Goal: Communication & Community: Answer question/provide support

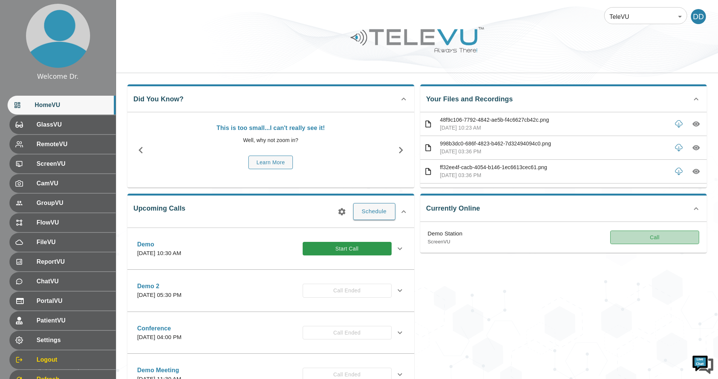
click at [647, 241] on button "Call" at bounding box center [654, 238] width 89 height 14
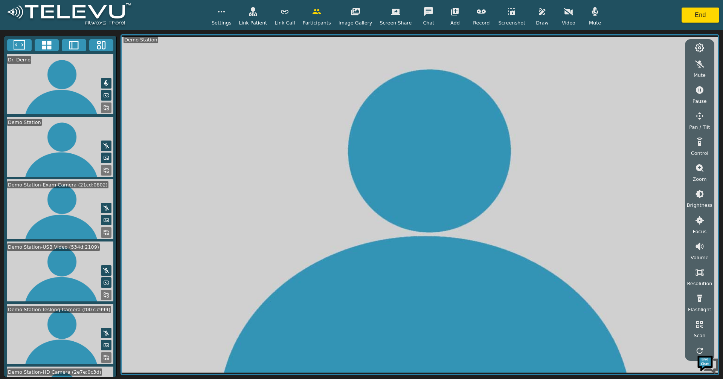
click at [49, 46] on icon at bounding box center [46, 45] width 9 height 9
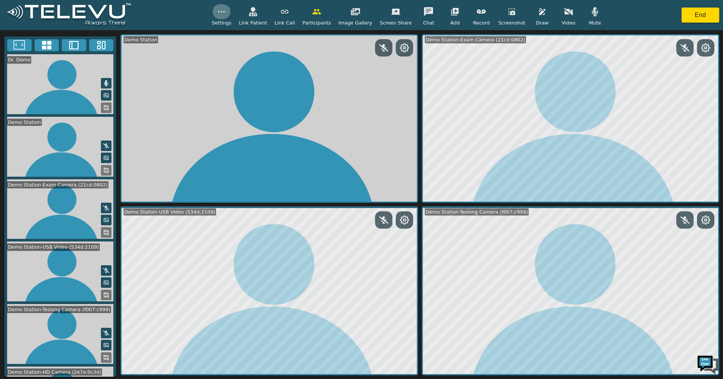
click at [226, 10] on icon "button" at bounding box center [221, 11] width 9 height 9
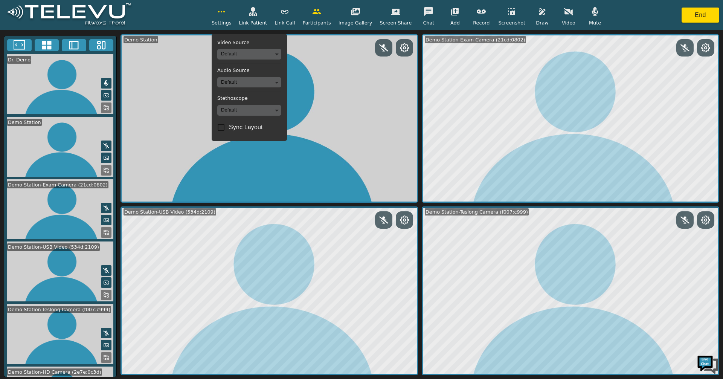
click at [245, 127] on span "Sync Layout" at bounding box center [246, 127] width 34 height 9
click at [229, 127] on input "Sync Layout" at bounding box center [221, 127] width 16 height 16
checkbox input "true"
click at [631, 13] on div "Settings Video Source Default Audio Source Default Stethoscope Default Sync Lay…" at bounding box center [361, 15] width 723 height 30
click at [231, 14] on button "button" at bounding box center [221, 11] width 19 height 15
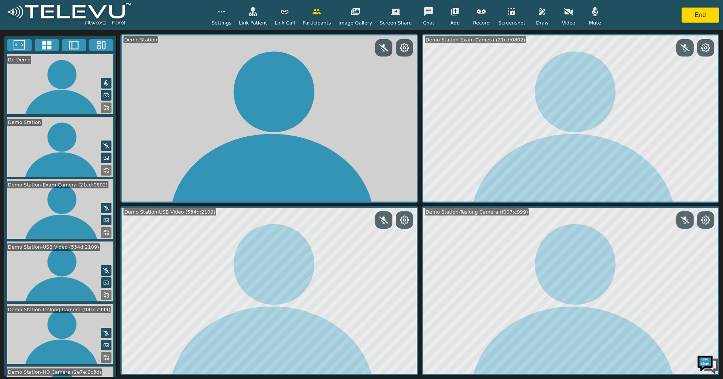
scroll to position [40, 0]
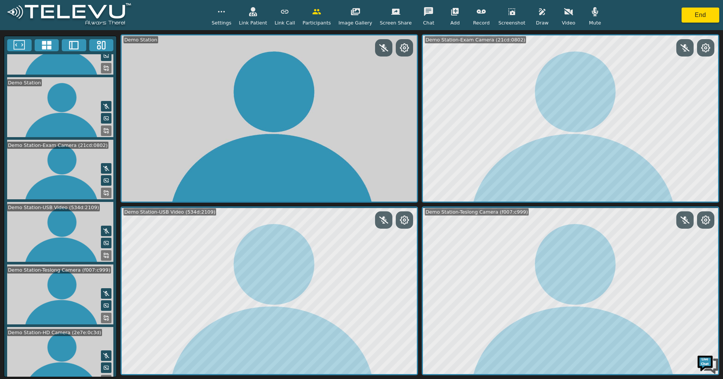
click at [103, 377] on icon at bounding box center [106, 380] width 6 height 6
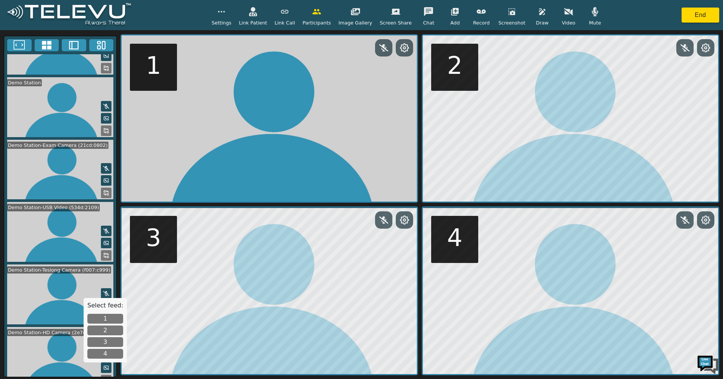
click at [105, 321] on button "1" at bounding box center [105, 319] width 36 height 10
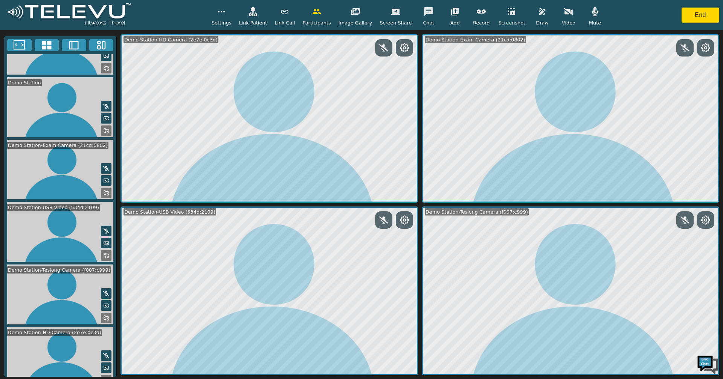
click at [105, 252] on icon at bounding box center [106, 255] width 6 height 6
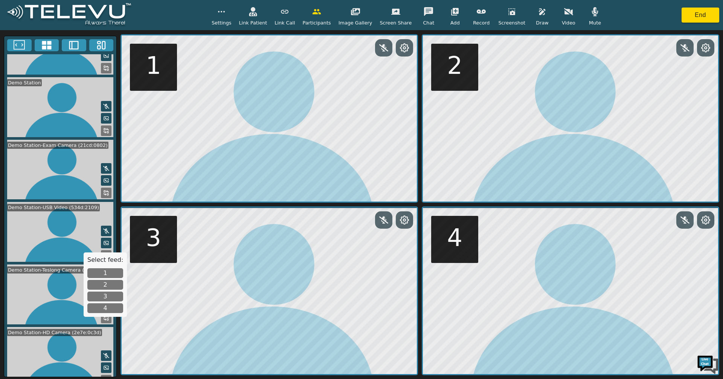
click at [105, 286] on button "2" at bounding box center [105, 285] width 36 height 10
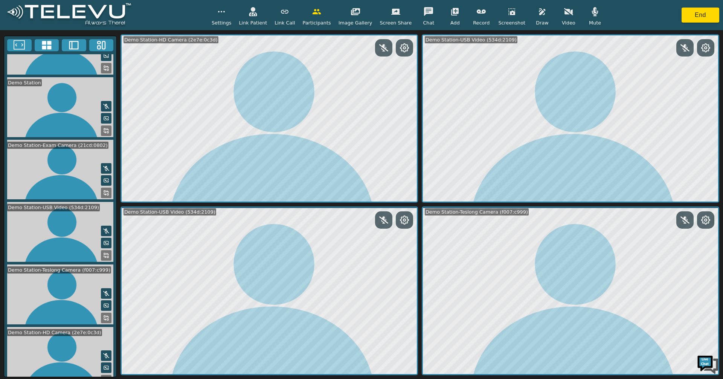
click at [104, 191] on button at bounding box center [106, 193] width 11 height 11
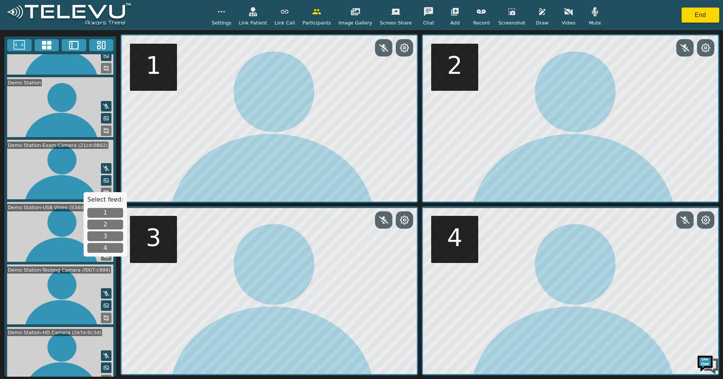
click at [103, 236] on button "3" at bounding box center [105, 236] width 36 height 10
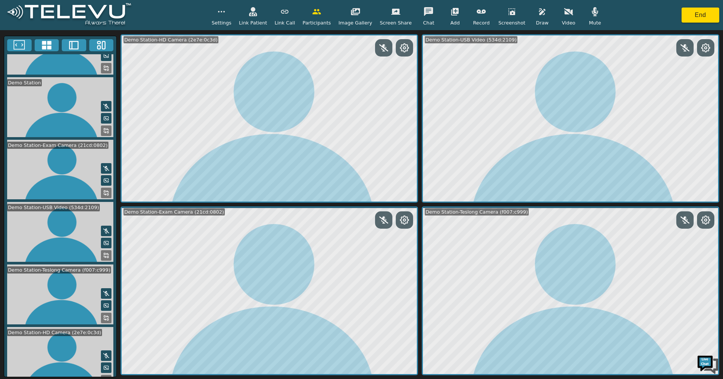
click at [231, 20] on span "Settings" at bounding box center [222, 22] width 20 height 7
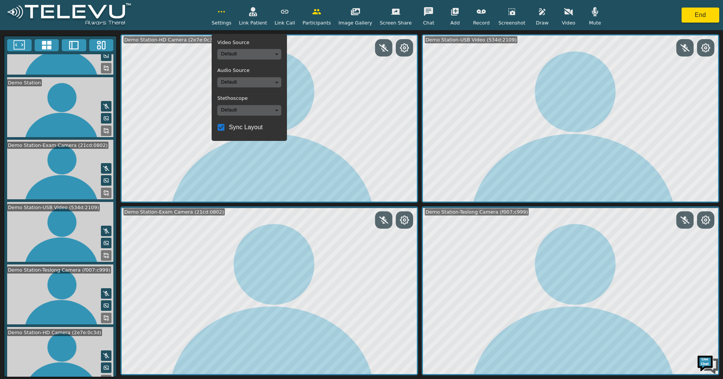
click at [229, 128] on input "Sync Layout" at bounding box center [221, 127] width 16 height 16
checkbox input "true"
click at [226, 9] on icon "button" at bounding box center [221, 11] width 9 height 9
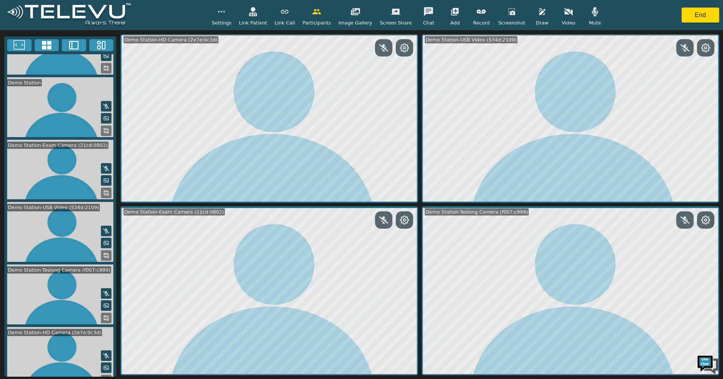
click at [400, 48] on icon at bounding box center [404, 47] width 9 height 9
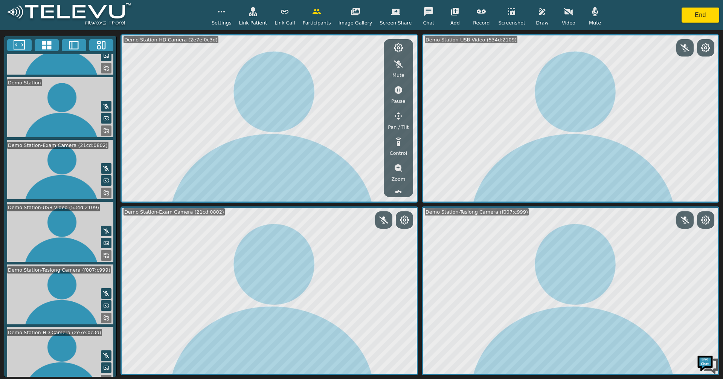
click at [399, 119] on icon "button" at bounding box center [399, 116] width 8 height 8
click at [343, 67] on button "button" at bounding box center [336, 65] width 19 height 15
click at [338, 67] on icon "button" at bounding box center [336, 65] width 9 height 9
click at [360, 82] on icon "button" at bounding box center [355, 80] width 9 height 9
click at [356, 65] on icon "button" at bounding box center [355, 65] width 9 height 7
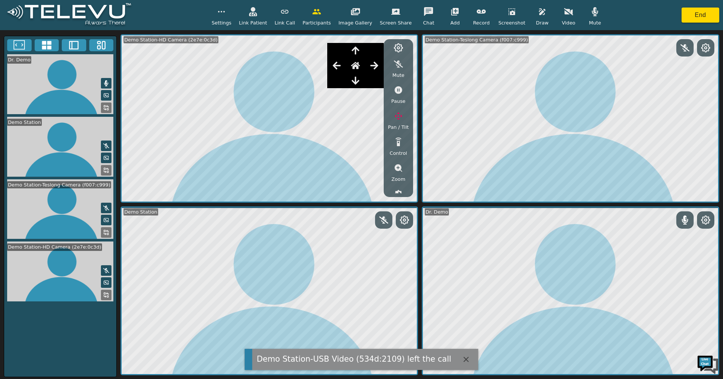
scroll to position [0, 0]
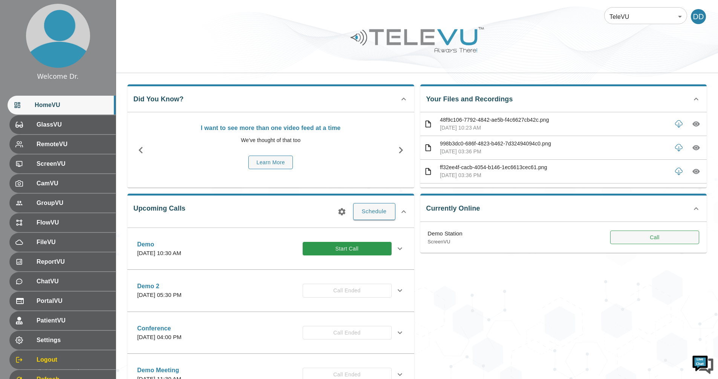
click at [653, 244] on button "Call" at bounding box center [654, 238] width 89 height 14
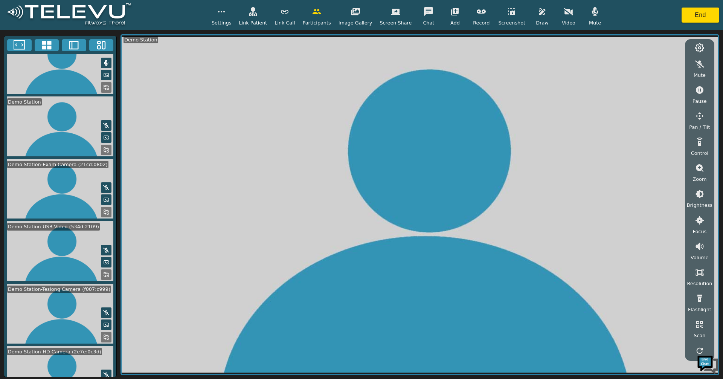
scroll to position [40, 0]
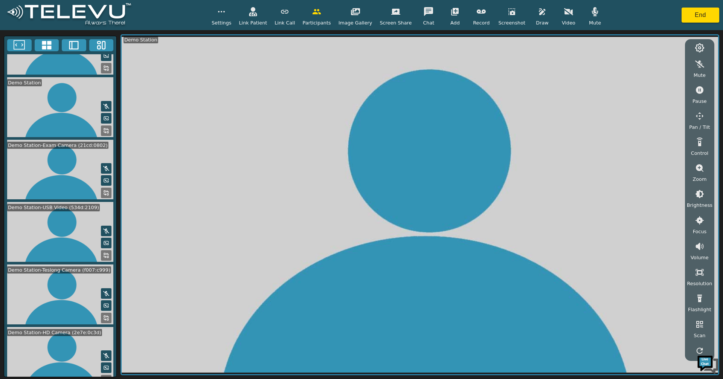
click at [107, 378] on icon at bounding box center [108, 379] width 2 height 2
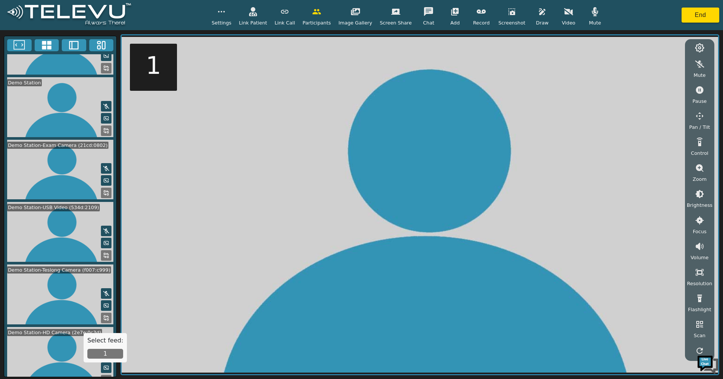
click at [105, 350] on button "1" at bounding box center [105, 354] width 36 height 10
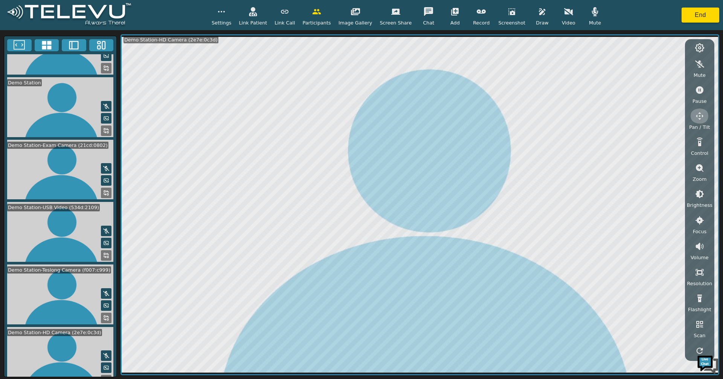
click at [704, 114] on icon "button" at bounding box center [700, 116] width 9 height 9
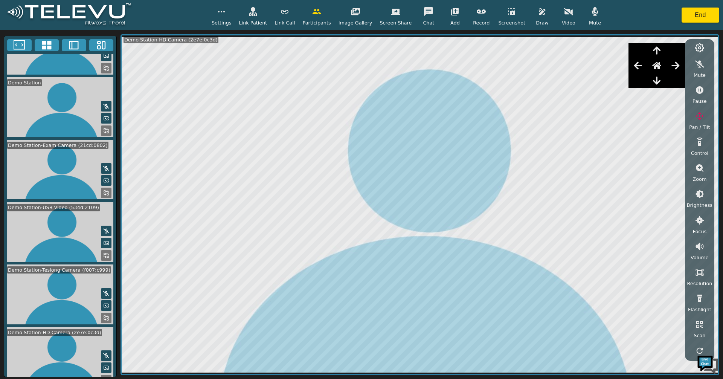
click at [631, 61] on div at bounding box center [657, 65] width 57 height 15
click at [637, 65] on icon "button" at bounding box center [638, 65] width 8 height 8
click at [638, 65] on icon "button" at bounding box center [638, 65] width 8 height 8
click at [659, 80] on icon "button" at bounding box center [657, 80] width 8 height 8
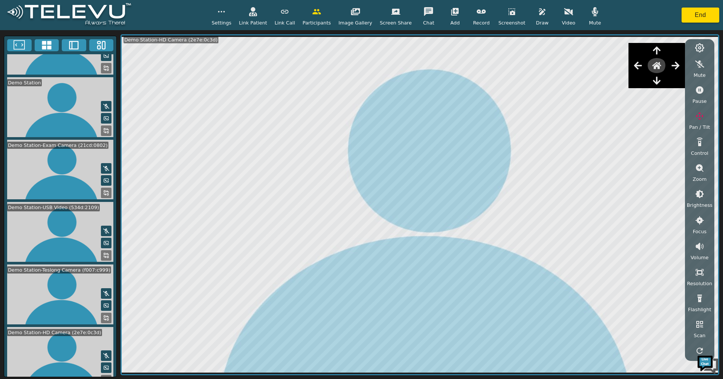
click at [659, 70] on button "button" at bounding box center [657, 65] width 19 height 15
click at [54, 48] on button at bounding box center [47, 45] width 24 height 12
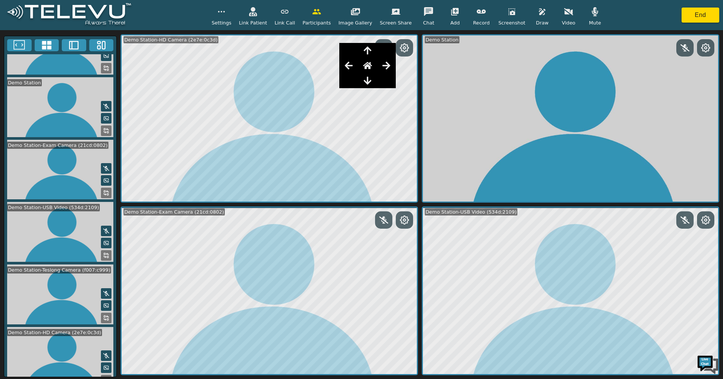
click at [364, 66] on icon "button" at bounding box center [367, 65] width 9 height 7
click at [348, 66] on icon "button" at bounding box center [348, 65] width 9 height 9
click at [348, 67] on icon "button" at bounding box center [349, 65] width 8 height 8
click at [368, 83] on icon "button" at bounding box center [368, 80] width 8 height 8
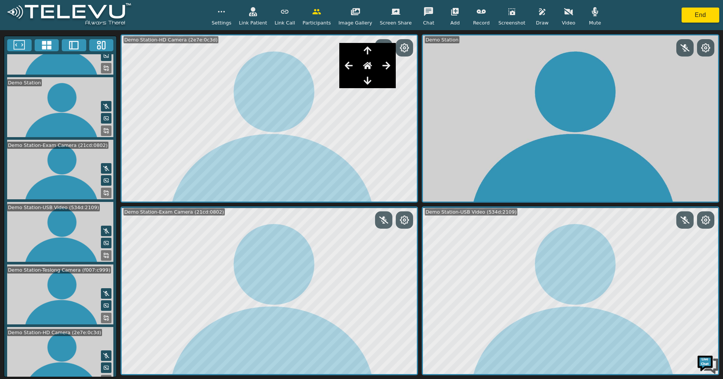
click at [232, 21] on span "Settings" at bounding box center [222, 22] width 20 height 7
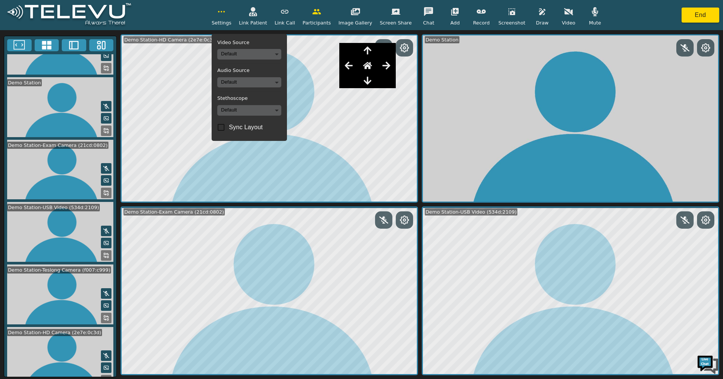
click at [250, 127] on span "Sync Layout" at bounding box center [246, 127] width 34 height 9
click at [229, 127] on input "Sync Layout" at bounding box center [221, 127] width 16 height 16
checkbox input "true"
click at [19, 44] on icon at bounding box center [19, 45] width 11 height 11
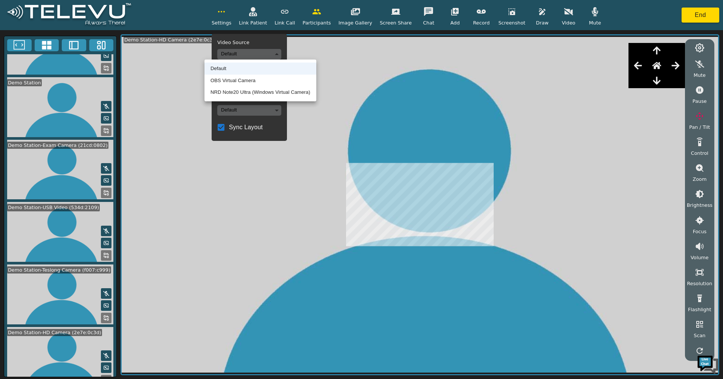
click at [284, 52] on body "Settings Video Source Default Audio Source Default Stethoscope Default Sync Lay…" at bounding box center [361, 189] width 723 height 379
click at [251, 92] on li "NRD Note20 Ultra (Windows Virtual Camera)" at bounding box center [261, 92] width 112 height 12
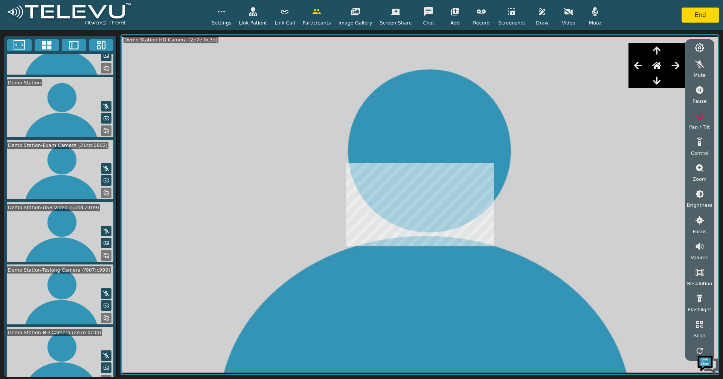
click at [231, 23] on span "Settings" at bounding box center [222, 22] width 20 height 7
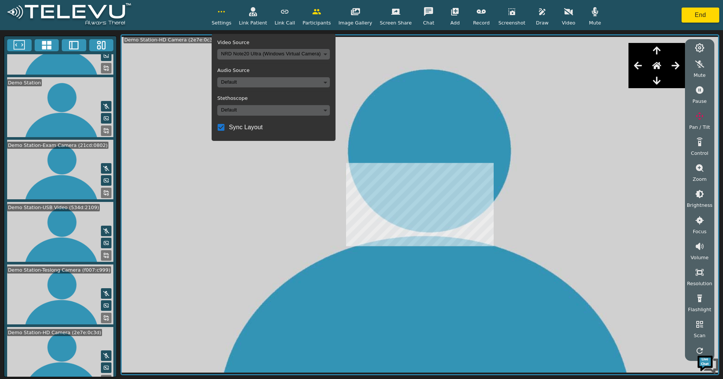
click at [560, 19] on button "button" at bounding box center [569, 11] width 19 height 15
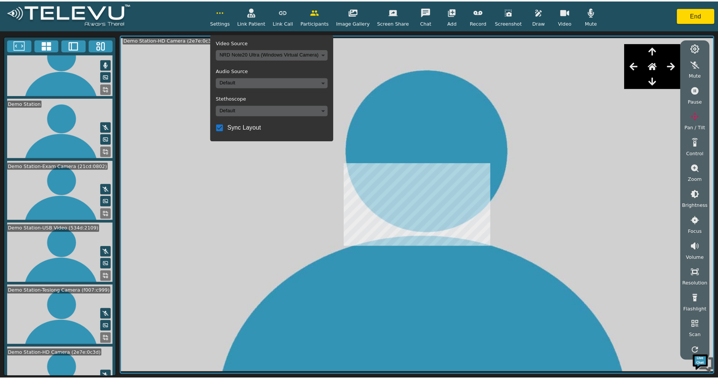
scroll to position [0, 0]
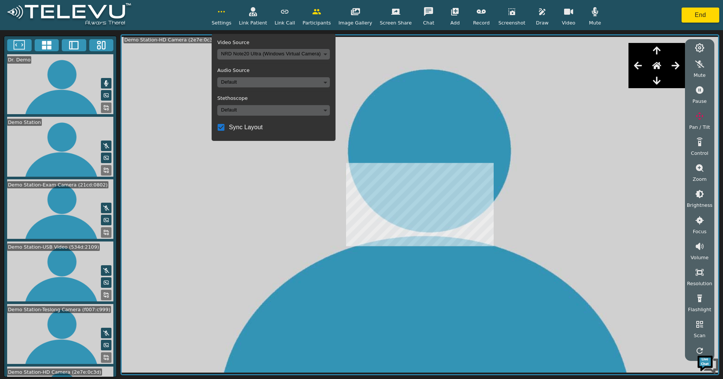
click at [102, 109] on button at bounding box center [106, 107] width 11 height 11
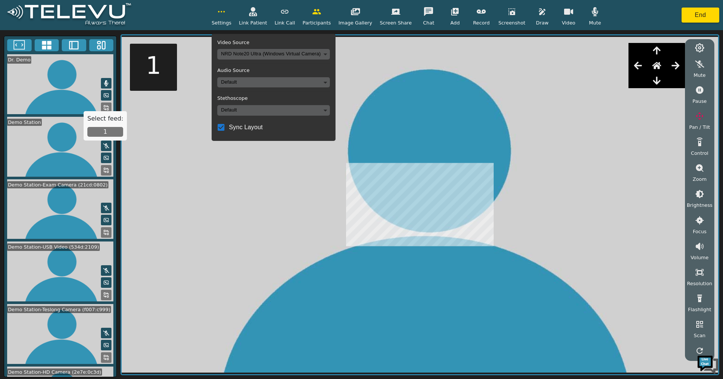
click at [226, 15] on icon "button" at bounding box center [221, 11] width 9 height 9
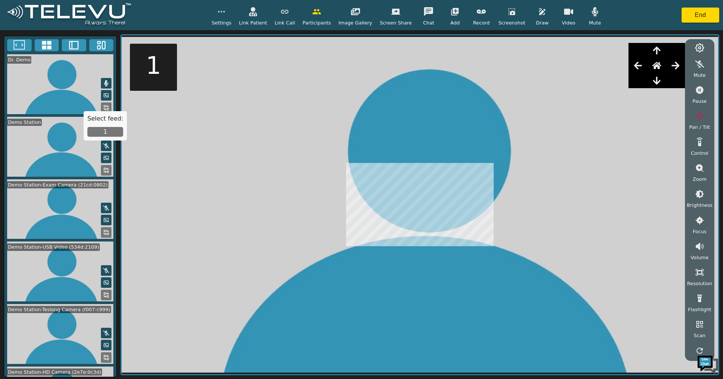
click at [232, 21] on span "Settings" at bounding box center [222, 22] width 20 height 7
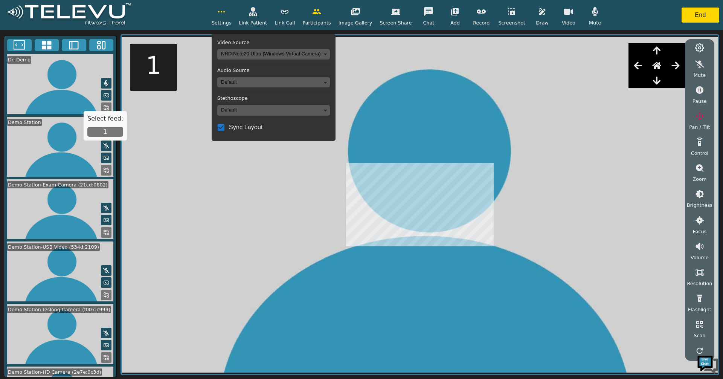
click at [253, 58] on body "Settings Video Source NRD Note20 Ultra (Windows Virtual Camera) 169e5ef97e30925…" at bounding box center [361, 189] width 723 height 379
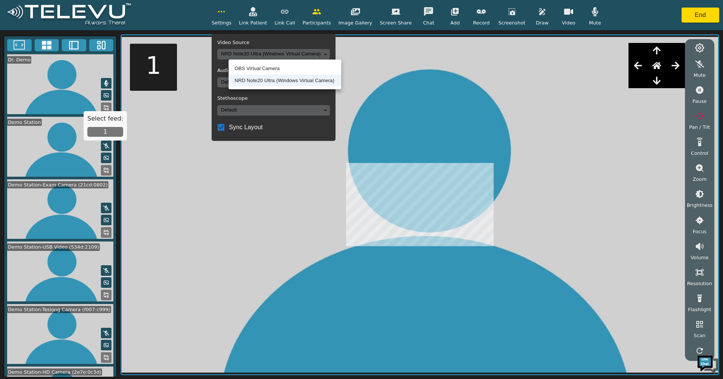
click at [255, 65] on li "OBS Virtual Camera" at bounding box center [285, 69] width 113 height 12
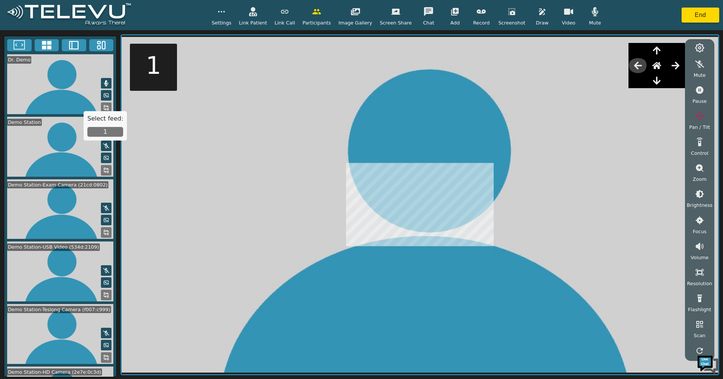
click at [644, 68] on button "button" at bounding box center [638, 65] width 19 height 15
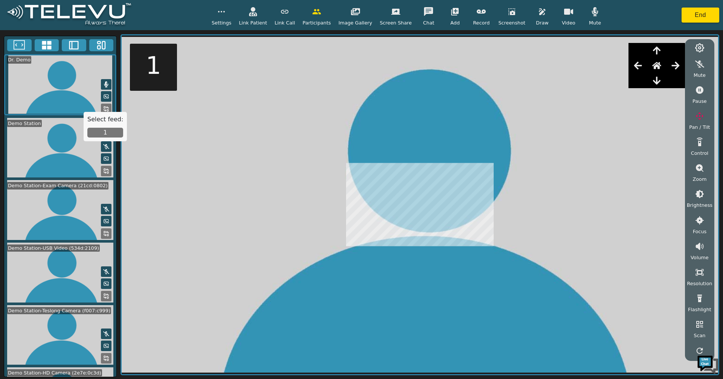
click at [654, 83] on icon "button" at bounding box center [657, 80] width 9 height 9
click at [658, 50] on icon "button" at bounding box center [657, 50] width 9 height 9
click at [659, 66] on icon "button" at bounding box center [657, 65] width 9 height 7
click at [638, 68] on icon "button" at bounding box center [638, 65] width 9 height 9
click at [659, 80] on icon "button" at bounding box center [657, 80] width 9 height 9
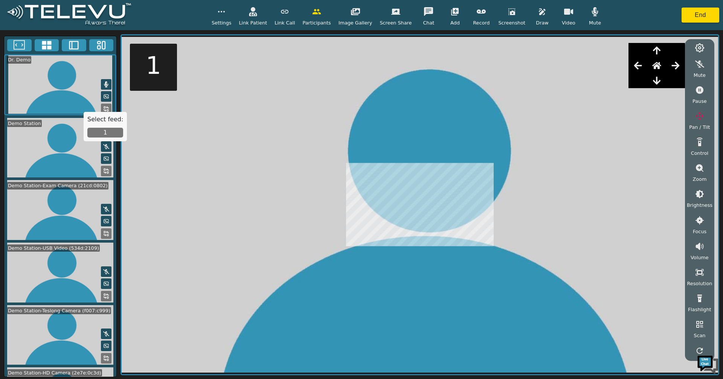
click at [636, 64] on icon "button" at bounding box center [638, 65] width 9 height 9
click at [226, 14] on icon "button" at bounding box center [221, 11] width 9 height 9
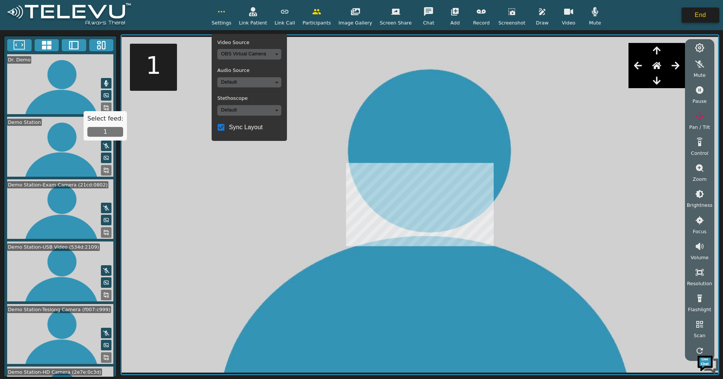
click at [690, 14] on button "End" at bounding box center [701, 15] width 38 height 15
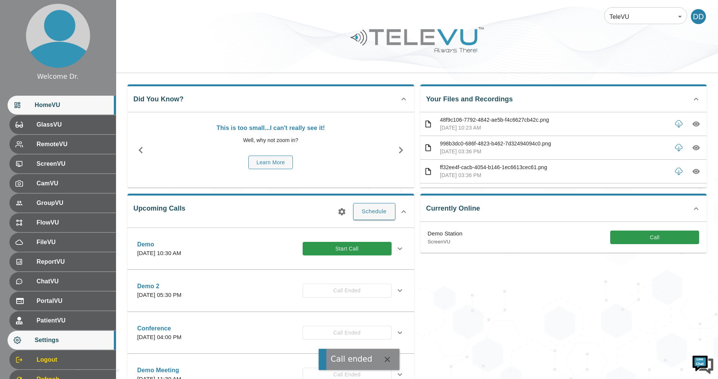
scroll to position [32, 0]
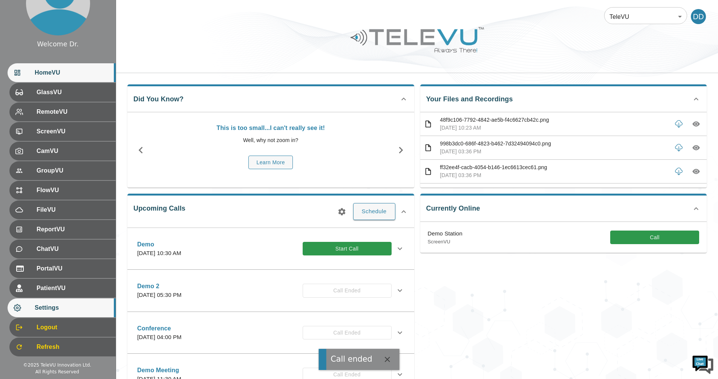
click at [57, 310] on span "Settings" at bounding box center [72, 307] width 75 height 9
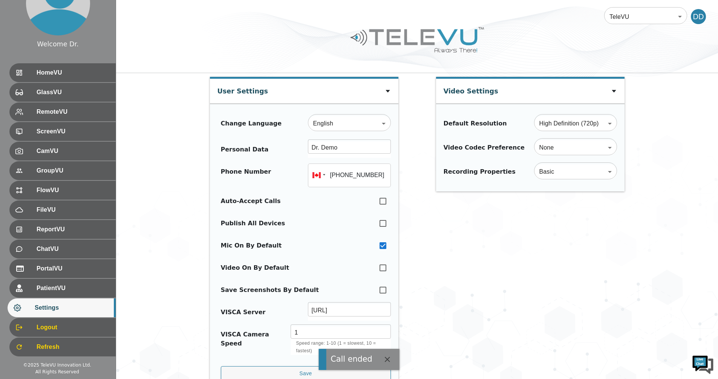
type input "[PHONE_NUMBER]"
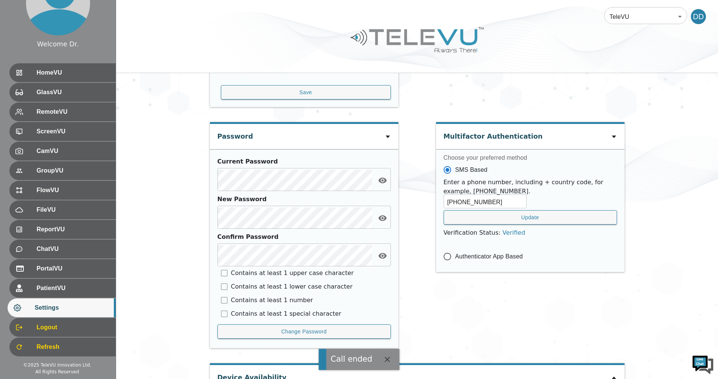
scroll to position [346, 0]
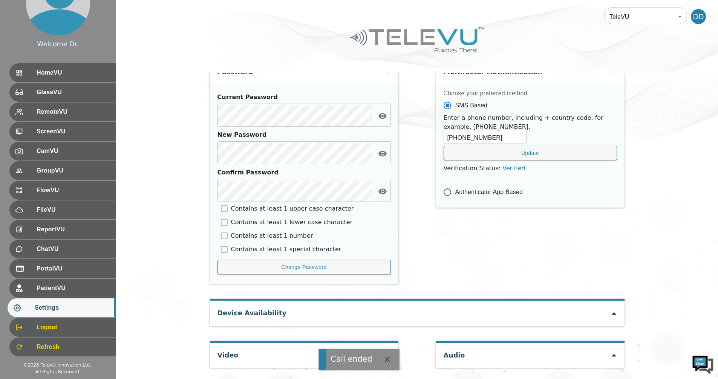
click at [383, 358] on icon "button" at bounding box center [387, 359] width 9 height 9
click at [385, 354] on icon at bounding box center [388, 355] width 6 height 6
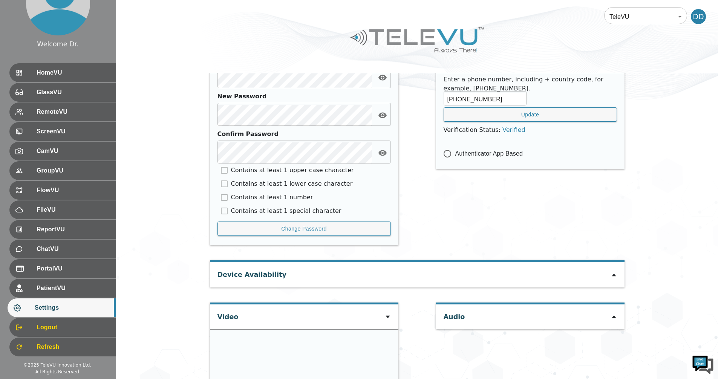
scroll to position [452, 0]
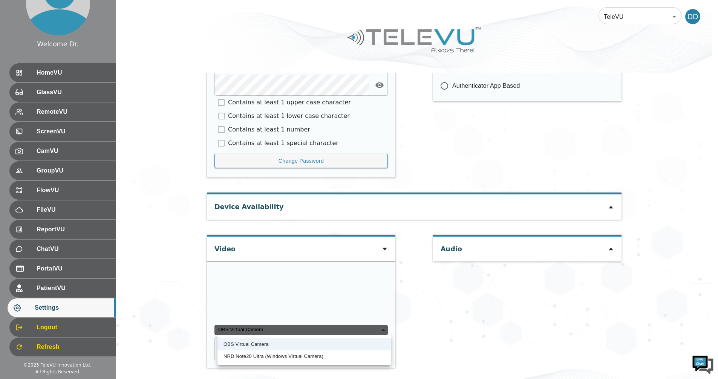
click at [280, 330] on div "OBS Virtual Camera" at bounding box center [300, 330] width 173 height 11
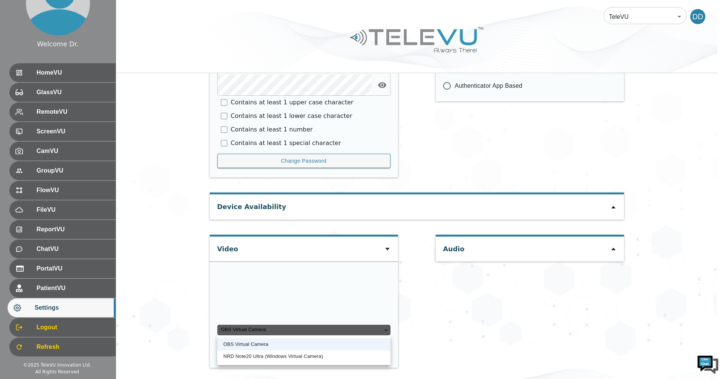
click at [272, 277] on div at bounding box center [361, 189] width 723 height 379
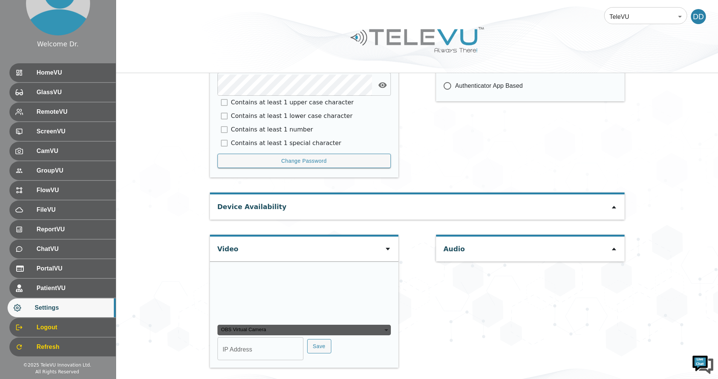
click at [220, 98] on div "Contains at least 1 upper case character" at bounding box center [303, 103] width 173 height 14
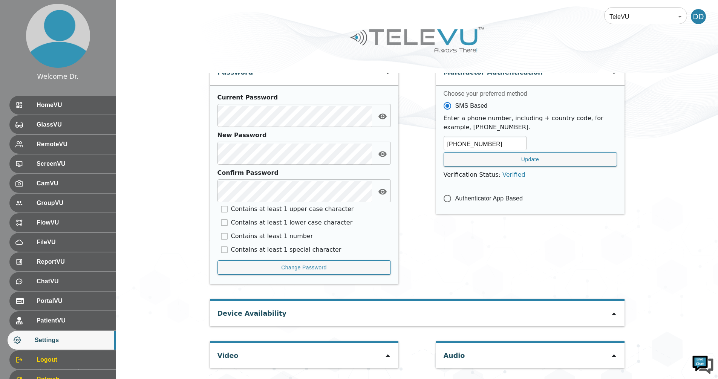
scroll to position [346, 0]
click at [394, 360] on div "Video" at bounding box center [304, 355] width 188 height 25
click at [393, 357] on div "Video" at bounding box center [304, 355] width 188 height 25
click at [389, 357] on icon at bounding box center [387, 355] width 4 height 3
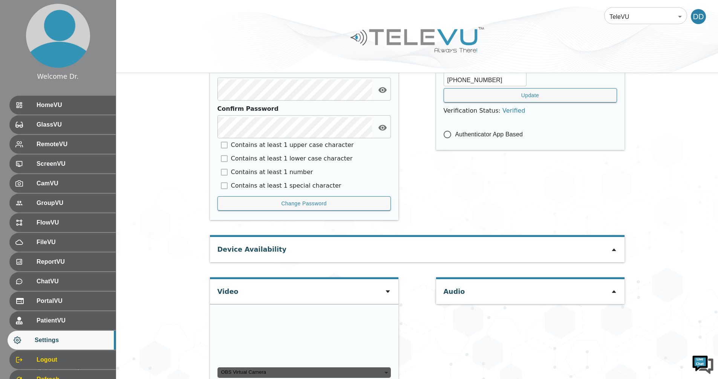
scroll to position [452, 0]
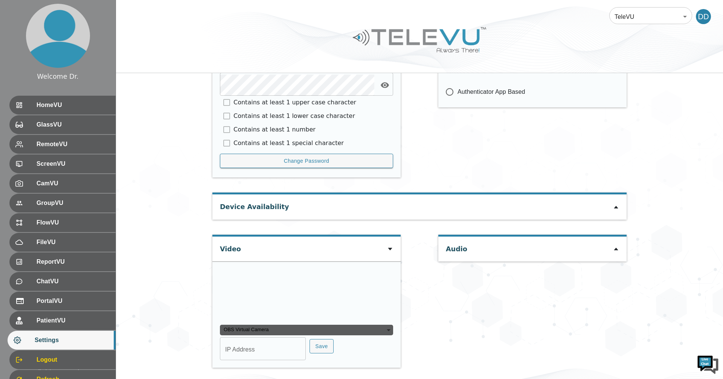
click at [306, 326] on div "OBS Virtual Camera" at bounding box center [306, 330] width 173 height 11
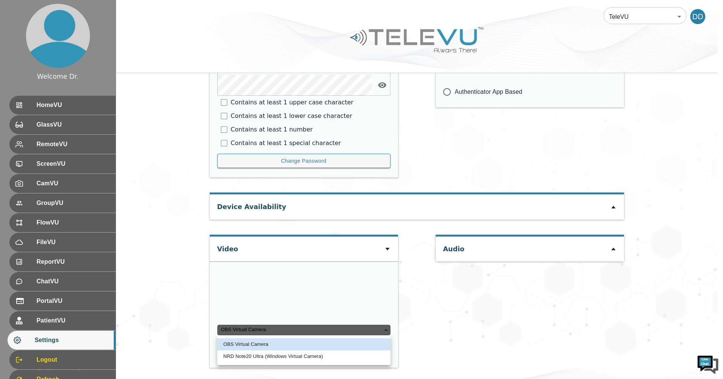
click at [306, 332] on div "OBS Virtual Camera" at bounding box center [303, 330] width 173 height 11
click at [307, 332] on div "OBS Virtual Camera" at bounding box center [303, 330] width 173 height 11
click at [155, 312] on div at bounding box center [361, 189] width 723 height 379
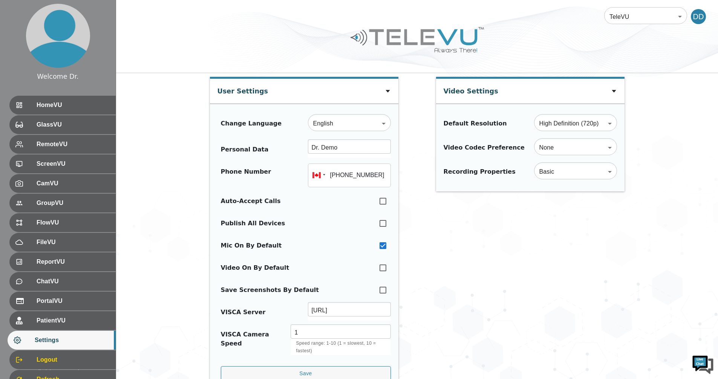
scroll to position [0, 0]
click at [61, 109] on span "HomeVU" at bounding box center [72, 105] width 75 height 9
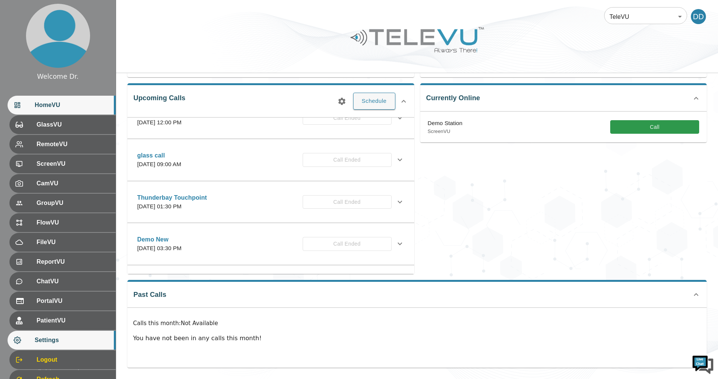
scroll to position [32, 0]
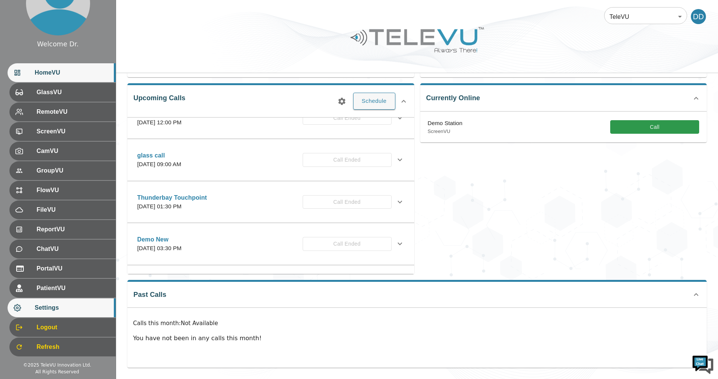
click at [94, 303] on div "Settings" at bounding box center [62, 307] width 108 height 19
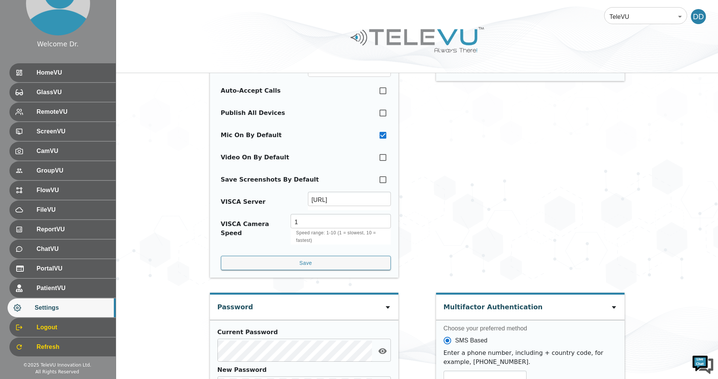
type input "[PHONE_NUMBER]"
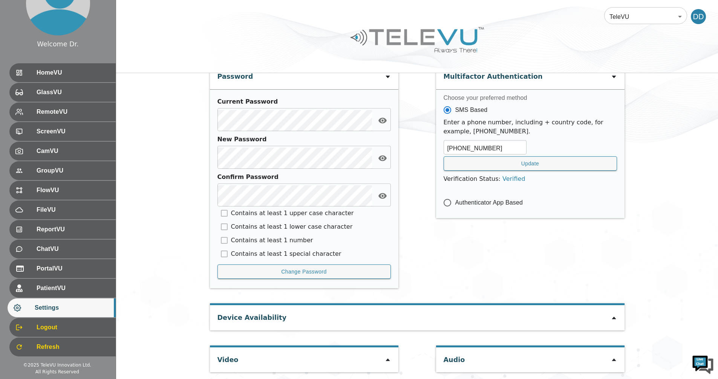
scroll to position [346, 0]
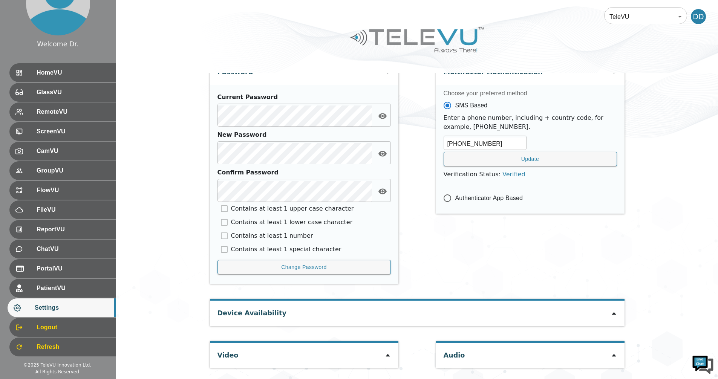
click at [389, 356] on icon at bounding box center [388, 355] width 6 height 6
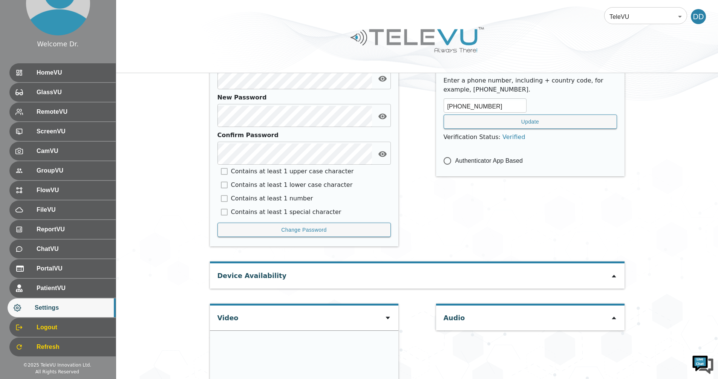
scroll to position [452, 0]
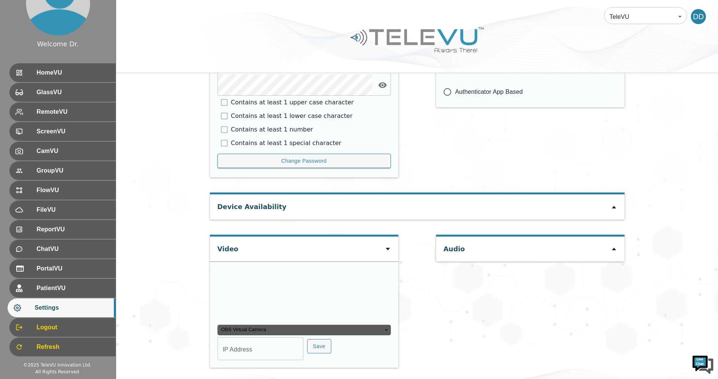
click at [383, 329] on div "OBS Virtual Camera" at bounding box center [303, 330] width 173 height 11
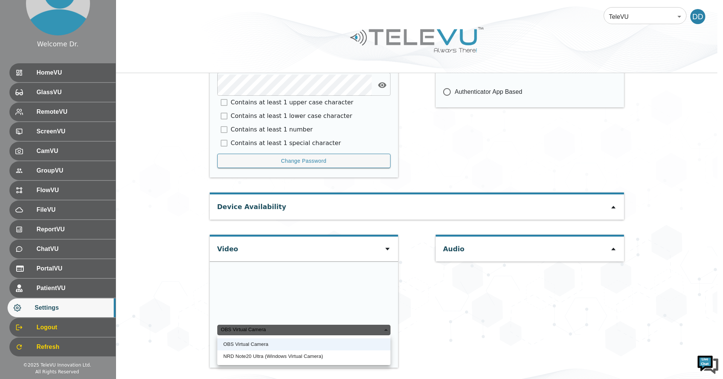
click at [383, 329] on div "OBS Virtual Camera" at bounding box center [303, 330] width 173 height 11
click at [384, 251] on div at bounding box center [361, 189] width 723 height 379
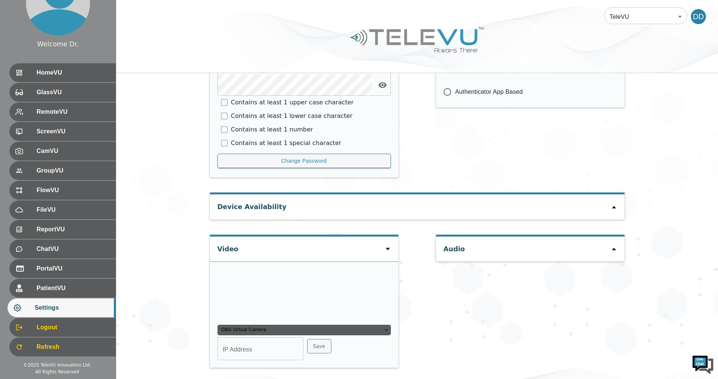
click at [387, 248] on icon at bounding box center [388, 249] width 6 height 6
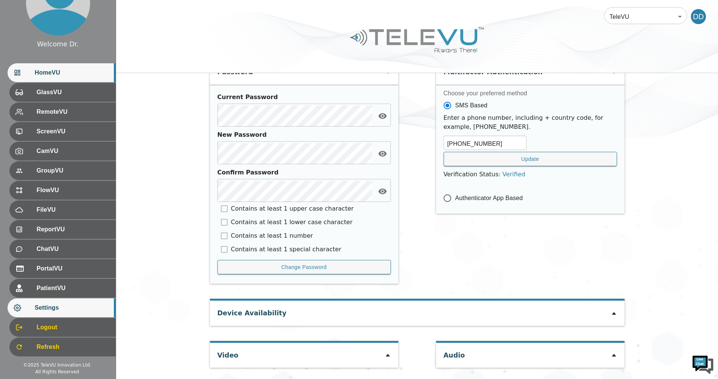
click at [51, 76] on span "HomeVU" at bounding box center [72, 72] width 75 height 9
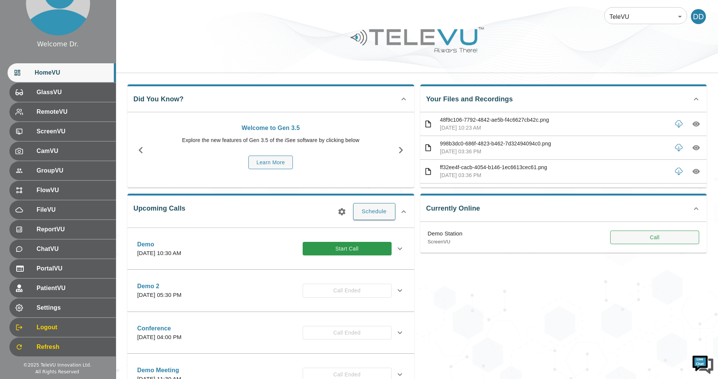
click at [635, 233] on button "Call" at bounding box center [654, 238] width 89 height 14
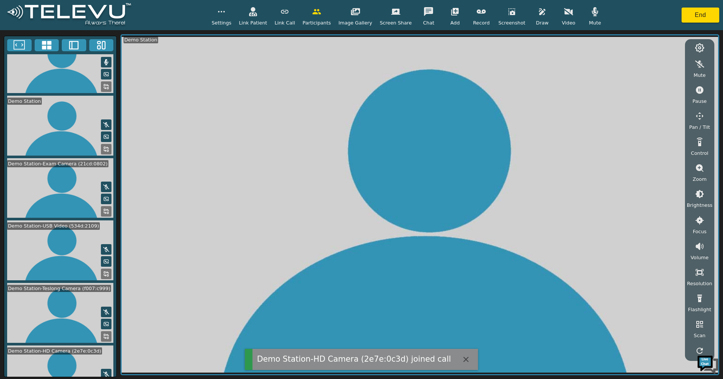
scroll to position [40, 0]
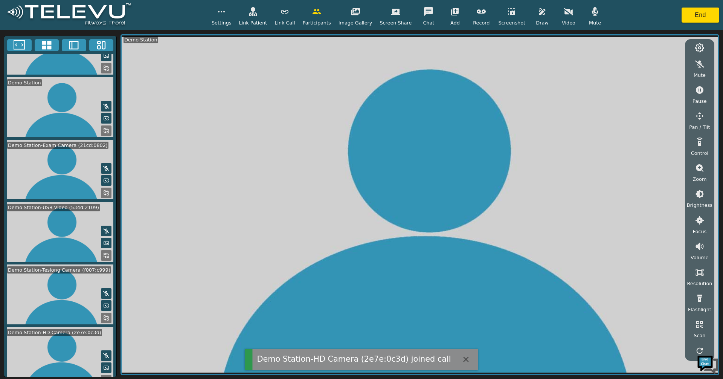
click at [104, 368] on icon at bounding box center [106, 368] width 6 height 6
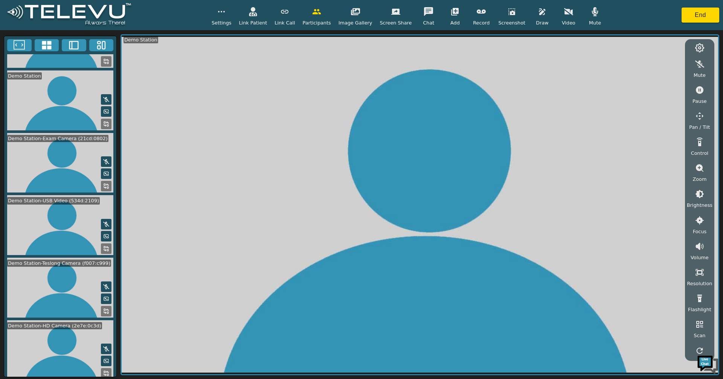
scroll to position [49, 0]
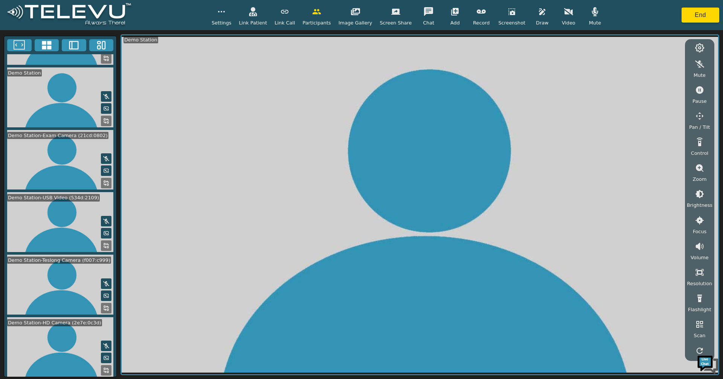
click at [104, 367] on icon at bounding box center [106, 370] width 6 height 6
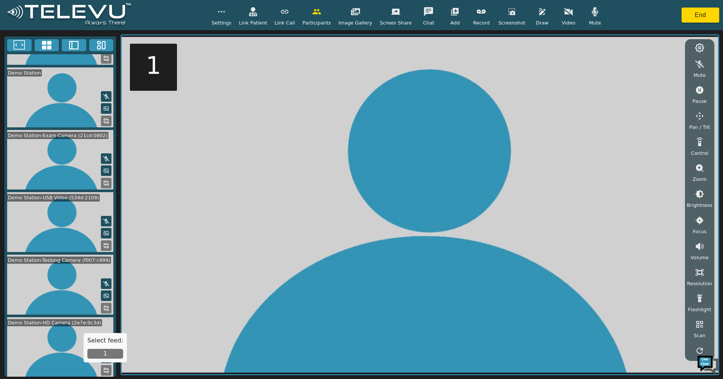
click at [115, 354] on button "1" at bounding box center [105, 354] width 36 height 10
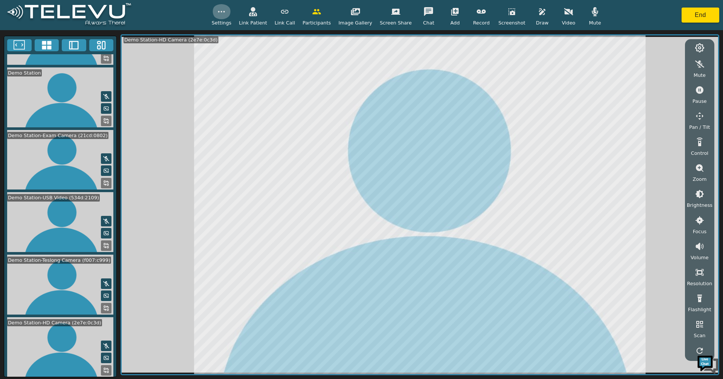
click at [226, 13] on icon "button" at bounding box center [221, 11] width 9 height 9
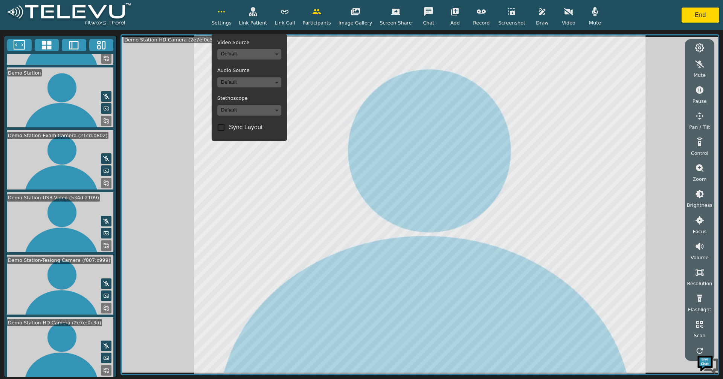
click at [242, 128] on span "Sync Layout" at bounding box center [246, 127] width 34 height 9
click at [229, 128] on input "Sync Layout" at bounding box center [221, 127] width 16 height 16
checkbox input "true"
click at [702, 90] on icon "button" at bounding box center [700, 90] width 8 height 8
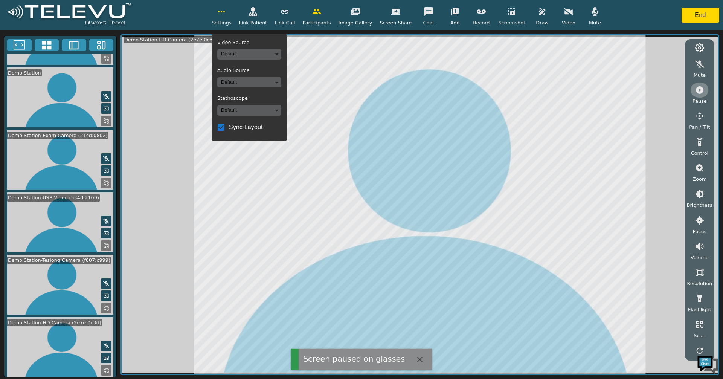
click at [699, 96] on button "button" at bounding box center [700, 90] width 19 height 15
click at [704, 112] on icon "button" at bounding box center [700, 116] width 9 height 9
click at [642, 69] on div at bounding box center [657, 65] width 57 height 45
click at [642, 68] on icon "button" at bounding box center [638, 65] width 9 height 9
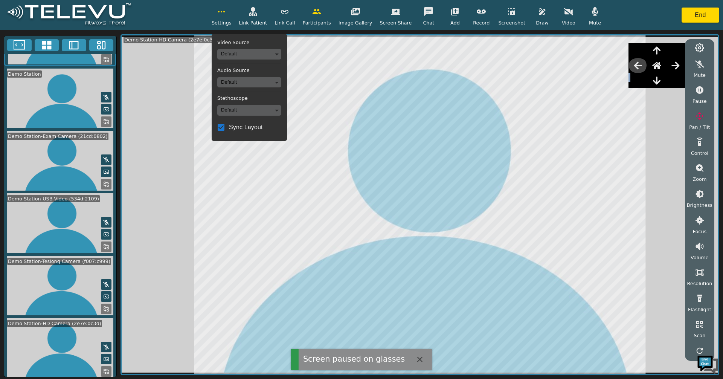
scroll to position [50, 0]
click at [638, 64] on icon "button" at bounding box center [638, 65] width 8 height 8
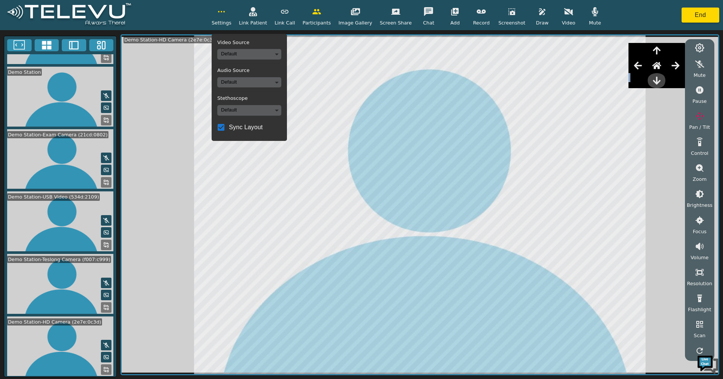
scroll to position [49, 0]
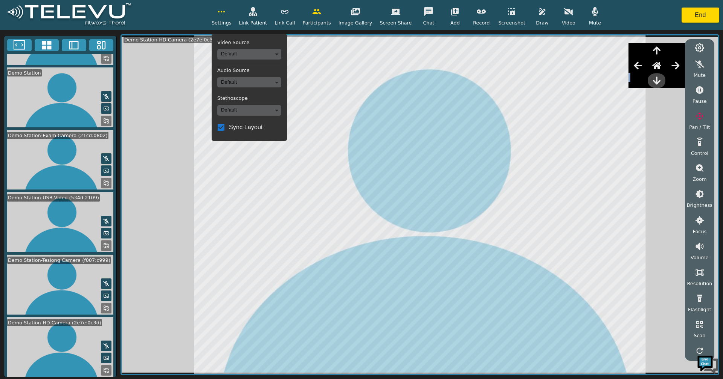
click at [660, 81] on icon "button" at bounding box center [657, 80] width 8 height 8
click at [226, 13] on icon "button" at bounding box center [221, 11] width 9 height 9
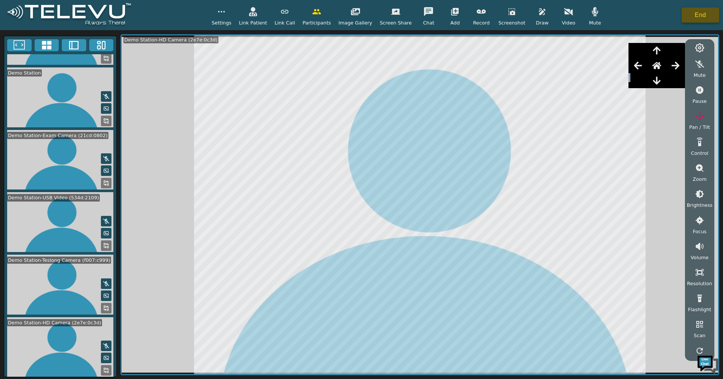
click at [707, 12] on button "End" at bounding box center [701, 15] width 38 height 15
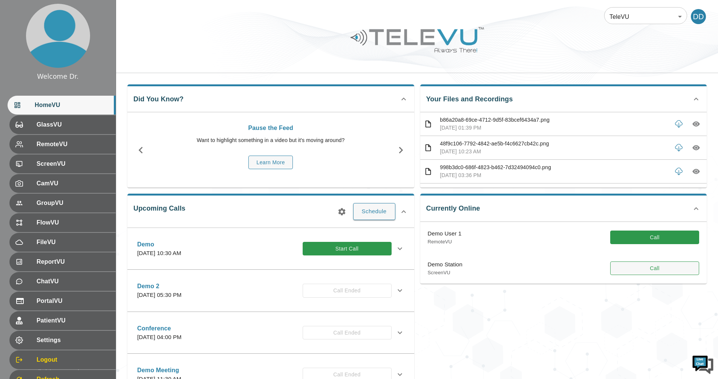
drag, startPoint x: 648, startPoint y: 274, endPoint x: 642, endPoint y: 274, distance: 6.4
click at [648, 274] on button "Call" at bounding box center [654, 268] width 89 height 14
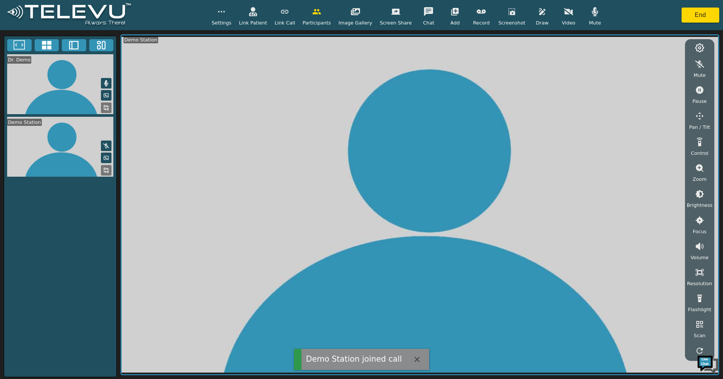
click at [226, 12] on icon "button" at bounding box center [221, 11] width 9 height 9
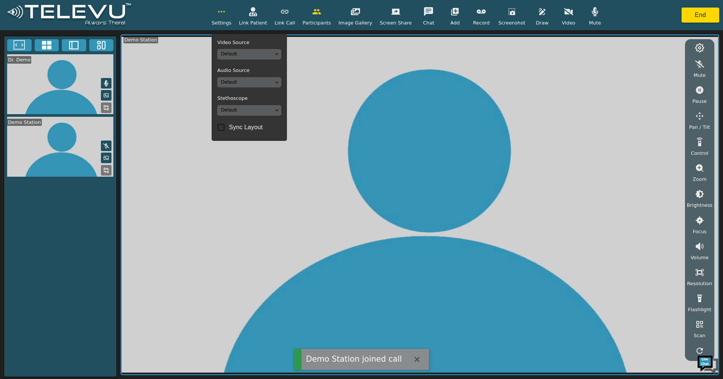
click at [229, 127] on input "Sync Layout" at bounding box center [221, 127] width 16 height 16
checkbox input "true"
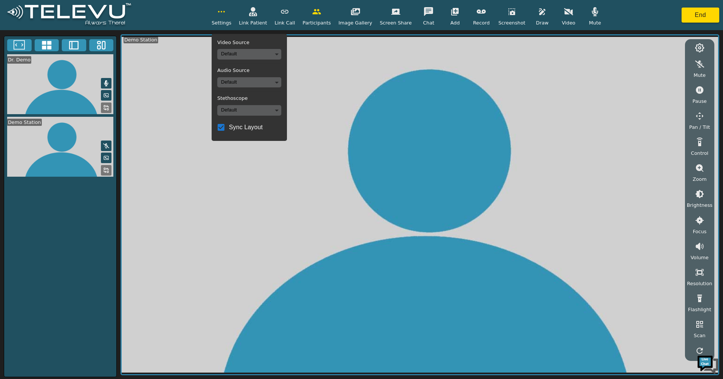
click at [298, 151] on video at bounding box center [420, 204] width 597 height 339
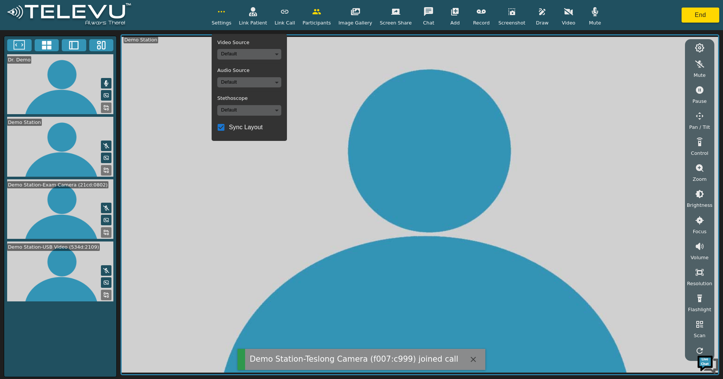
click at [231, 17] on button "button" at bounding box center [221, 11] width 19 height 15
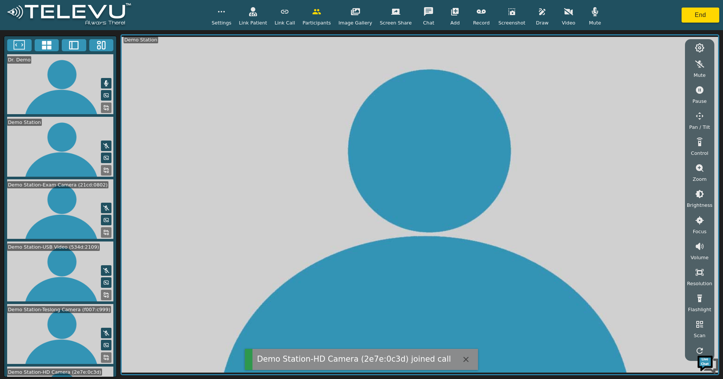
click at [50, 47] on icon at bounding box center [46, 45] width 9 height 9
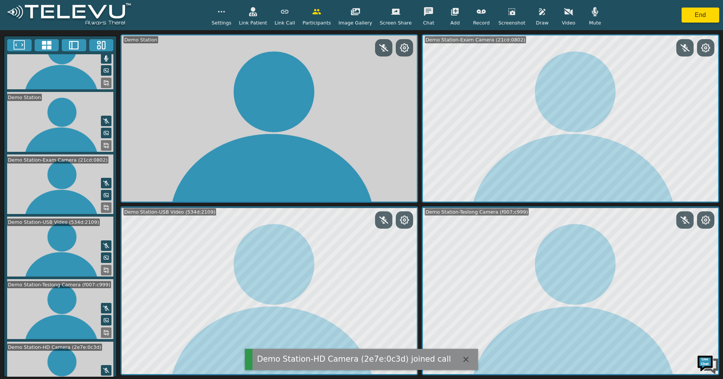
scroll to position [49, 0]
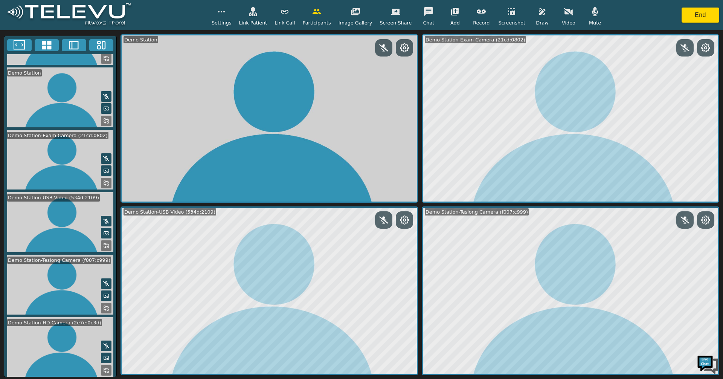
click at [104, 369] on icon at bounding box center [106, 370] width 6 height 6
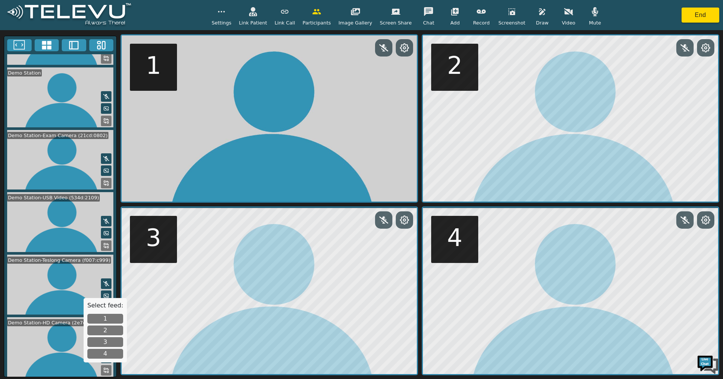
click at [103, 317] on button "1" at bounding box center [105, 319] width 36 height 10
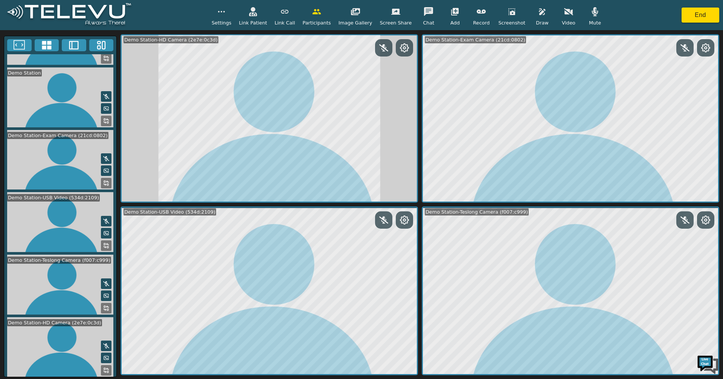
drag, startPoint x: 443, startPoint y: 10, endPoint x: 447, endPoint y: 14, distance: 5.3
click at [451, 10] on icon "button" at bounding box center [455, 11] width 9 height 9
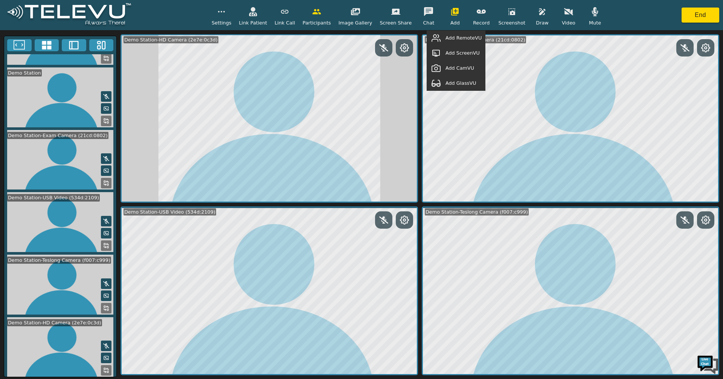
click at [470, 36] on span "Add RemoteVU" at bounding box center [464, 37] width 36 height 7
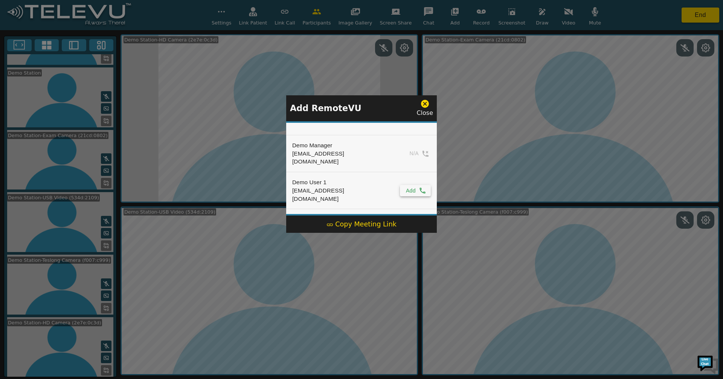
click at [419, 187] on icon "simple table" at bounding box center [423, 191] width 8 height 8
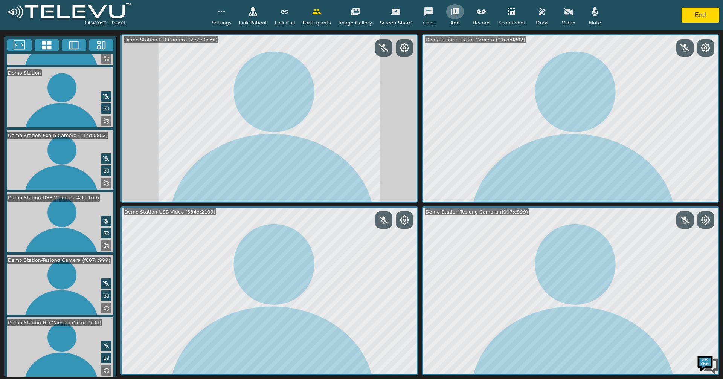
click at [453, 10] on button "button" at bounding box center [455, 11] width 19 height 15
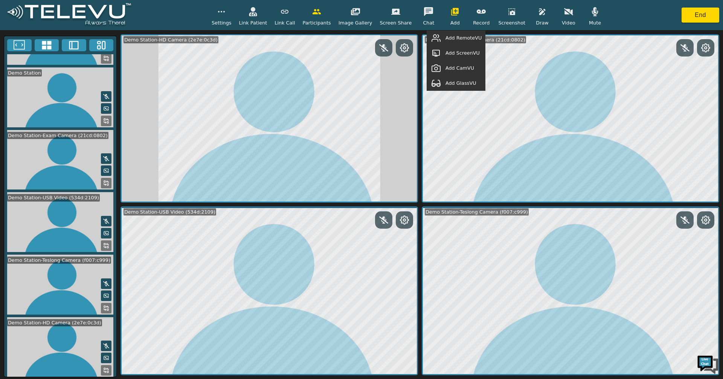
click at [463, 35] on span "Add RemoteVU" at bounding box center [464, 37] width 36 height 7
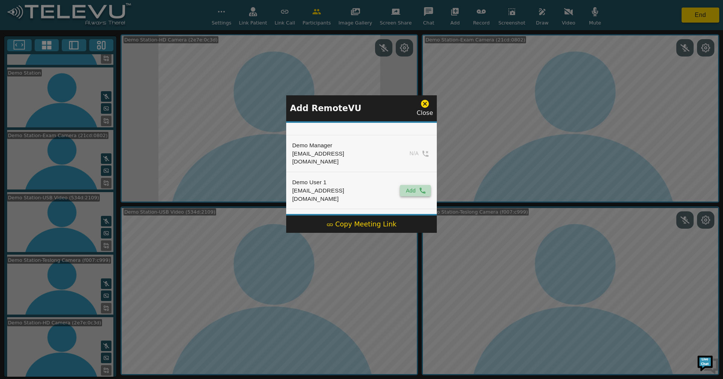
click at [420, 187] on icon "simple table" at bounding box center [423, 191] width 8 height 8
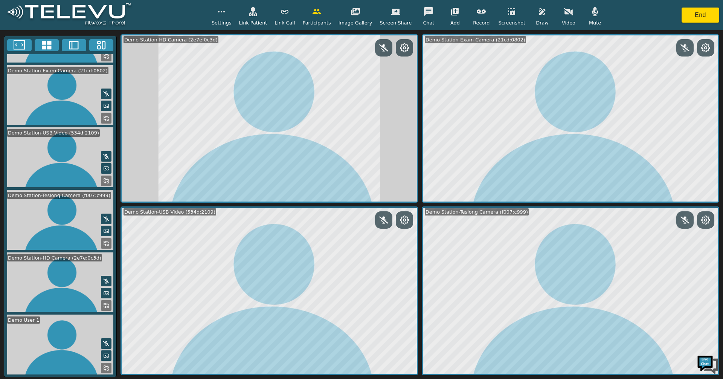
scroll to position [119, 0]
click at [104, 369] on icon at bounding box center [106, 368] width 6 height 6
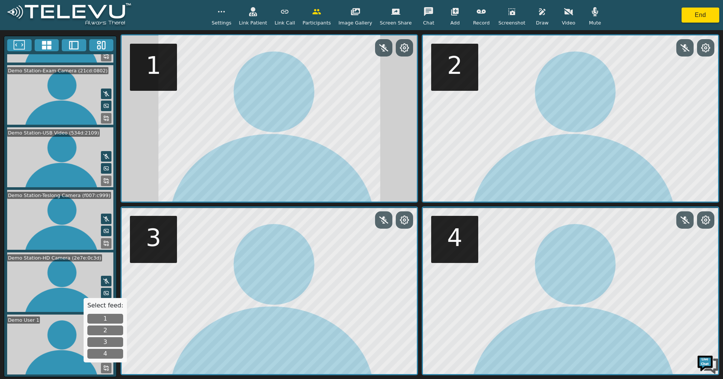
click at [107, 353] on button "4" at bounding box center [105, 354] width 36 height 10
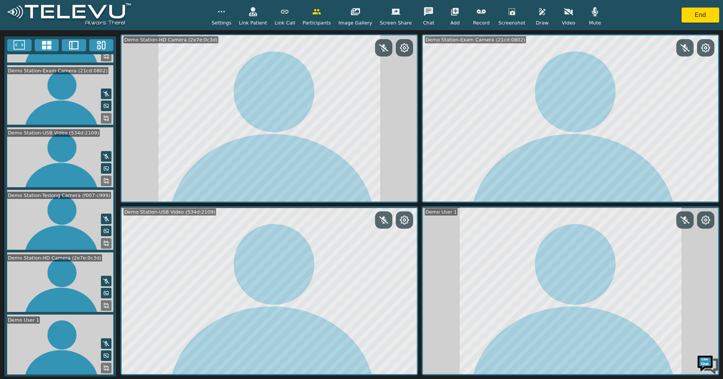
click at [24, 42] on icon at bounding box center [19, 45] width 11 height 11
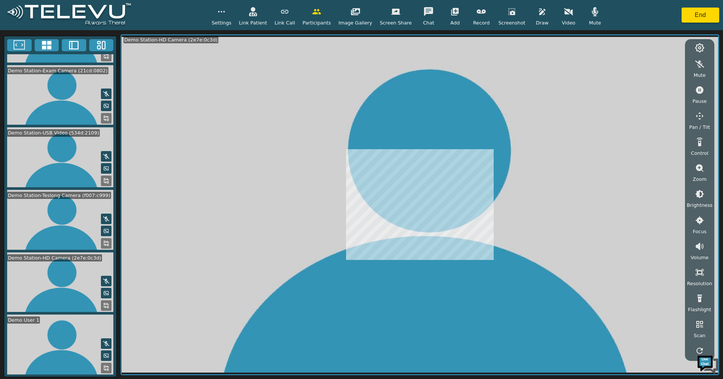
click at [103, 365] on icon at bounding box center [106, 368] width 6 height 6
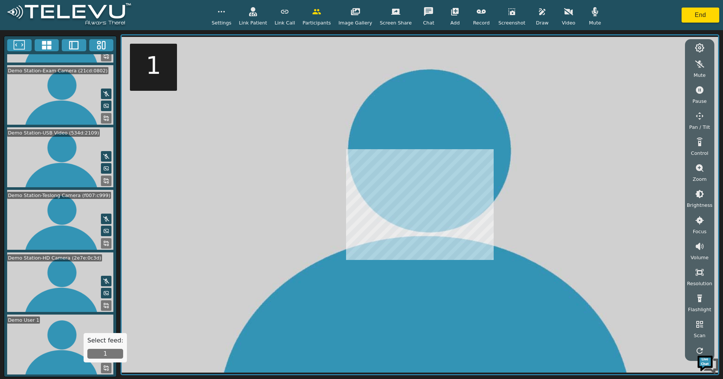
click at [104, 355] on button "1" at bounding box center [105, 354] width 36 height 10
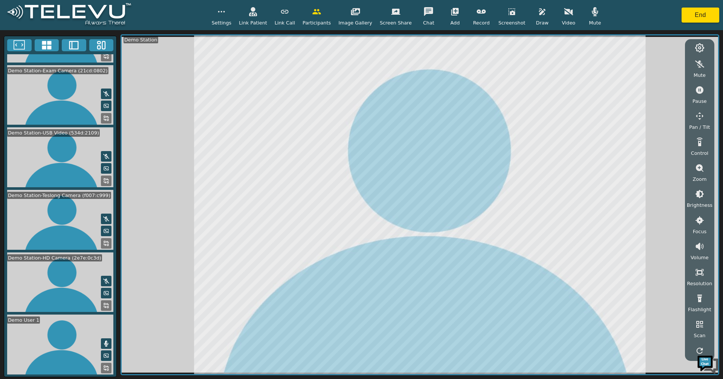
click at [226, 9] on icon "button" at bounding box center [221, 11] width 9 height 9
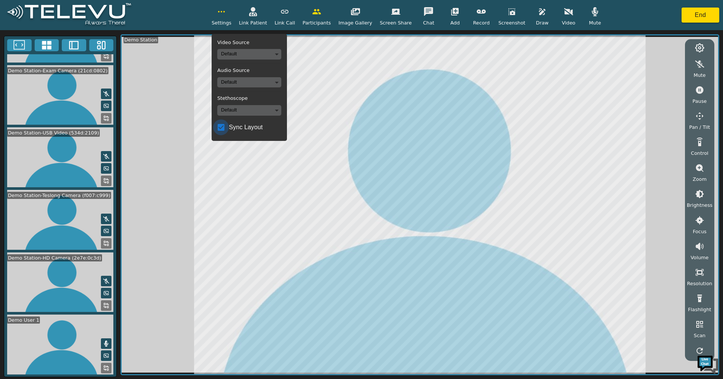
click at [229, 127] on input "Sync Layout" at bounding box center [221, 127] width 16 height 16
checkbox input "true"
click at [107, 303] on icon at bounding box center [108, 304] width 2 height 2
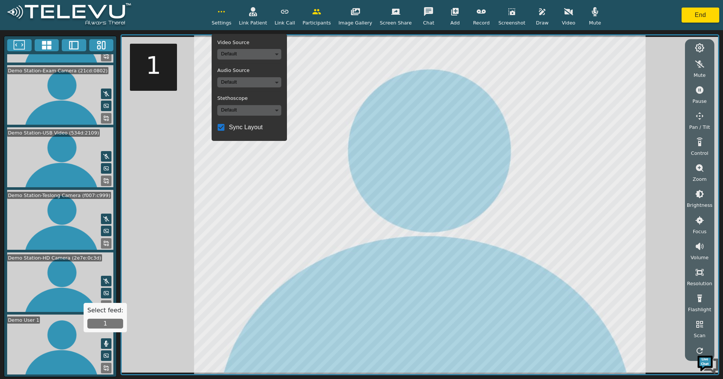
click at [108, 324] on button "1" at bounding box center [105, 324] width 36 height 10
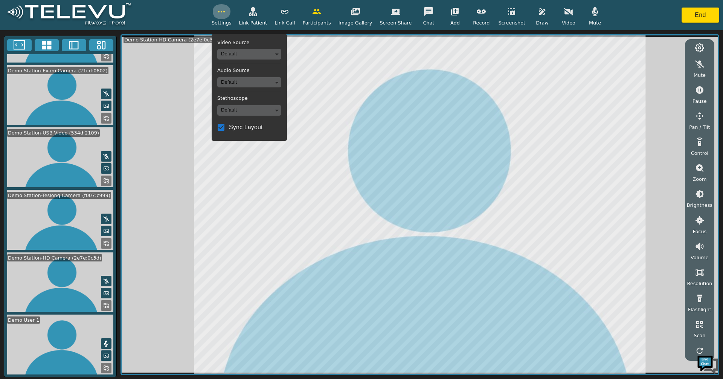
click at [226, 7] on icon "button" at bounding box center [221, 11] width 9 height 9
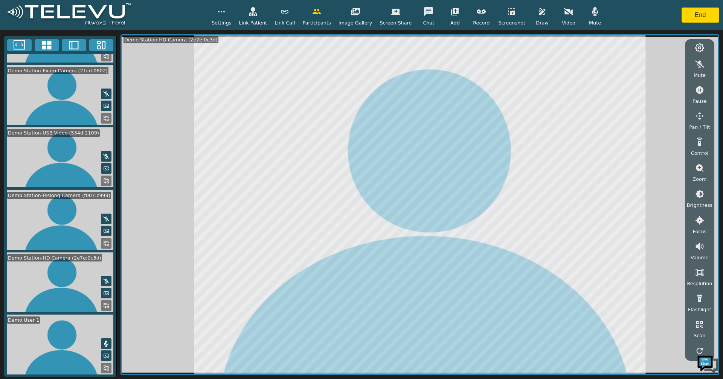
click at [101, 372] on button at bounding box center [106, 368] width 11 height 11
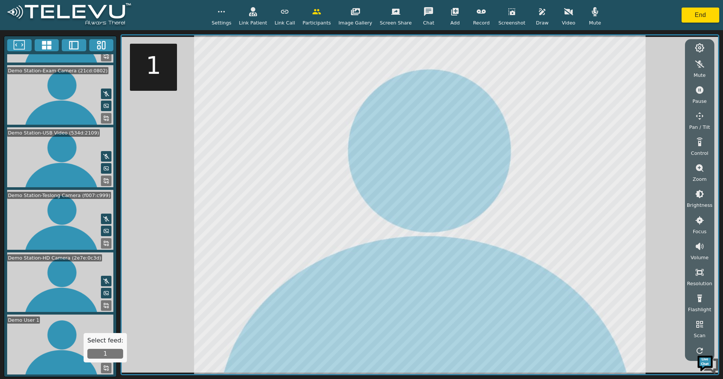
click at [108, 357] on button "1" at bounding box center [105, 354] width 36 height 10
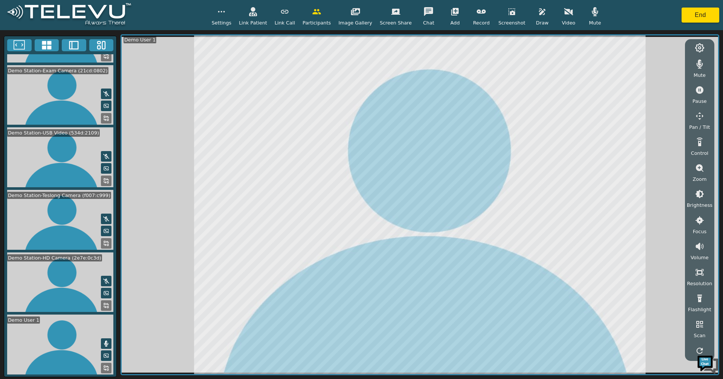
click at [105, 303] on icon at bounding box center [106, 306] width 6 height 6
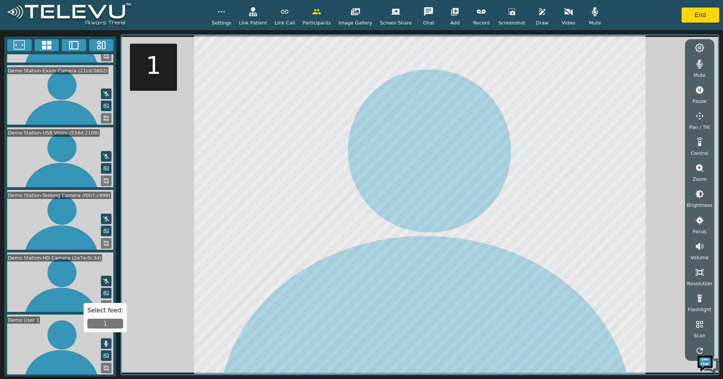
click at [107, 324] on button "1" at bounding box center [105, 324] width 36 height 10
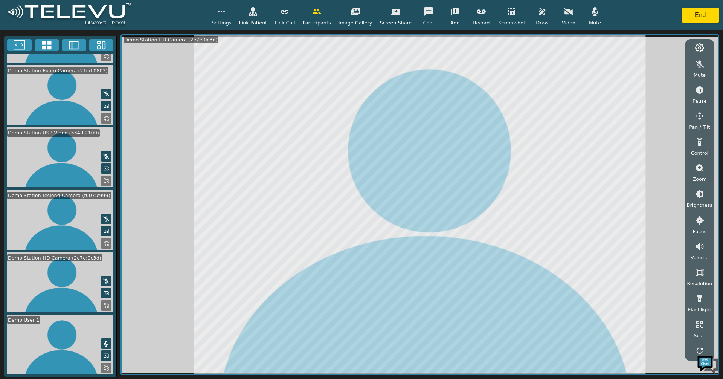
click at [103, 368] on icon at bounding box center [106, 368] width 6 height 6
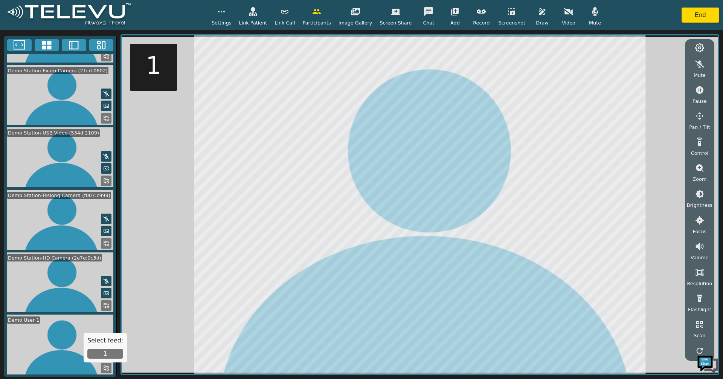
click at [103, 356] on button "1" at bounding box center [105, 354] width 36 height 10
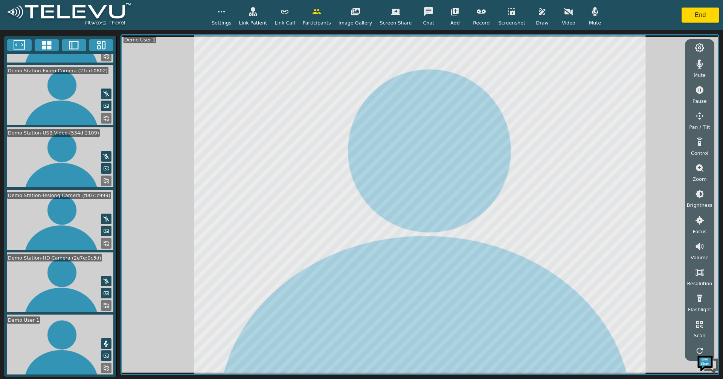
click at [47, 43] on icon at bounding box center [46, 45] width 11 height 11
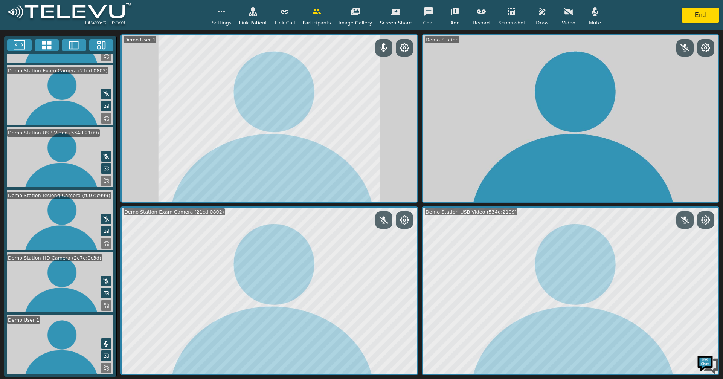
click at [104, 346] on icon at bounding box center [106, 344] width 4 height 6
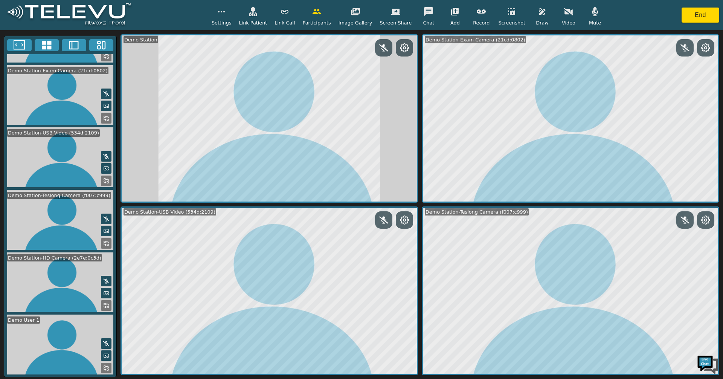
click at [105, 345] on icon at bounding box center [106, 343] width 6 height 5
click at [104, 344] on icon at bounding box center [106, 344] width 4 height 6
click at [105, 343] on icon at bounding box center [106, 344] width 6 height 6
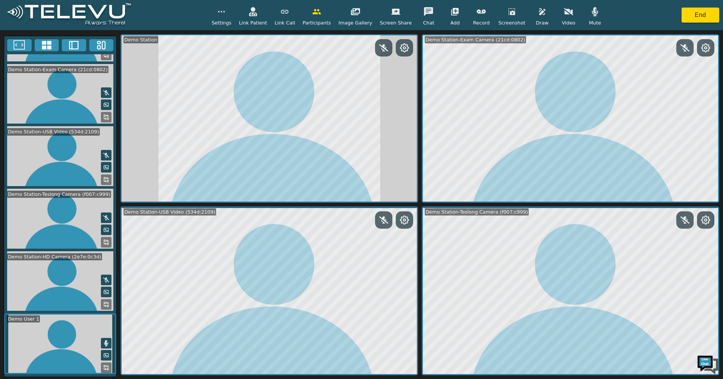
scroll to position [119, 0]
click at [586, 11] on button "button" at bounding box center [595, 11] width 19 height 15
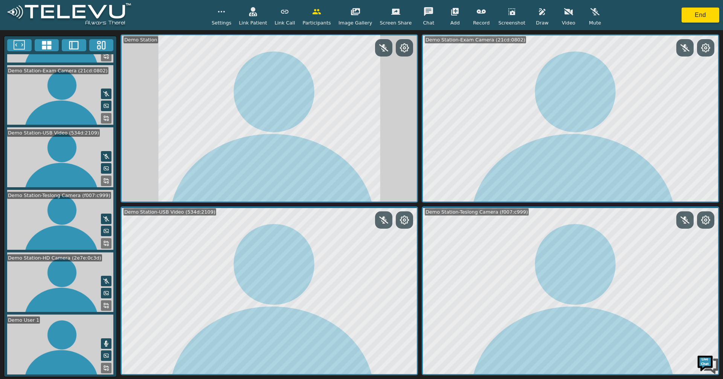
click at [105, 341] on icon at bounding box center [106, 344] width 6 height 6
click at [104, 367] on rect at bounding box center [105, 367] width 2 height 2
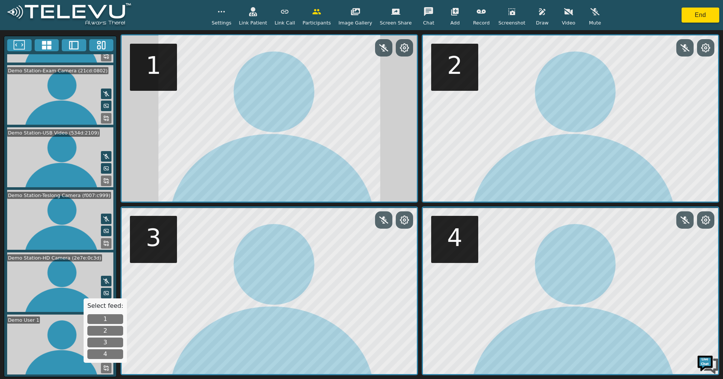
click at [109, 318] on button "1" at bounding box center [105, 319] width 36 height 10
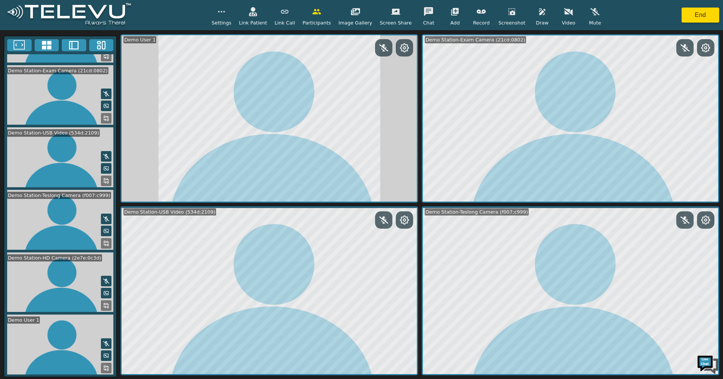
click at [15, 40] on icon at bounding box center [19, 45] width 11 height 11
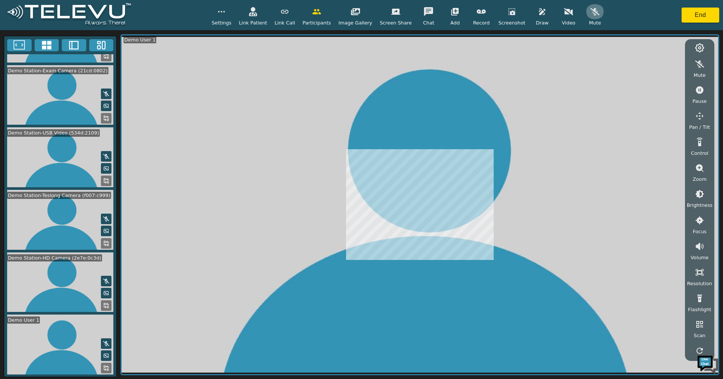
click at [591, 12] on icon "button" at bounding box center [595, 11] width 9 height 9
click at [592, 12] on icon "button" at bounding box center [595, 11] width 6 height 9
click at [591, 15] on icon "button" at bounding box center [595, 11] width 9 height 7
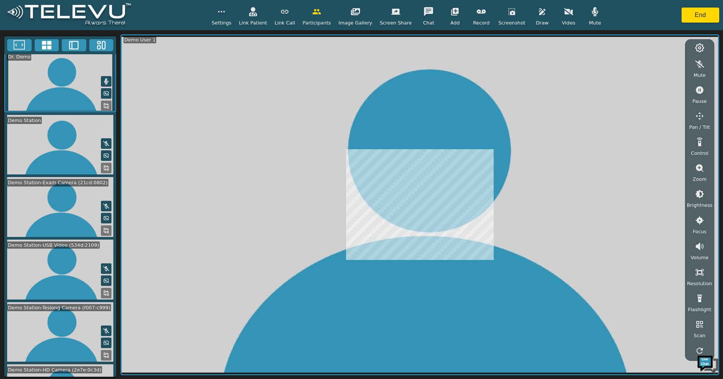
scroll to position [0, 0]
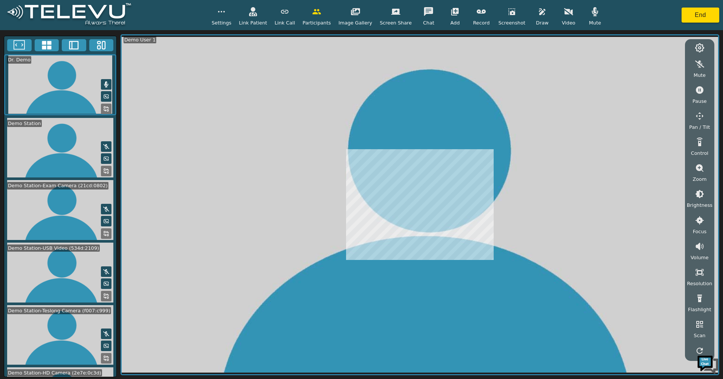
click at [592, 12] on icon "button" at bounding box center [595, 11] width 6 height 9
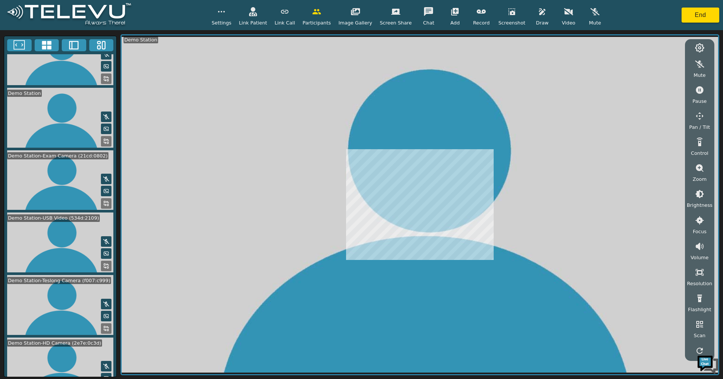
scroll to position [38, 0]
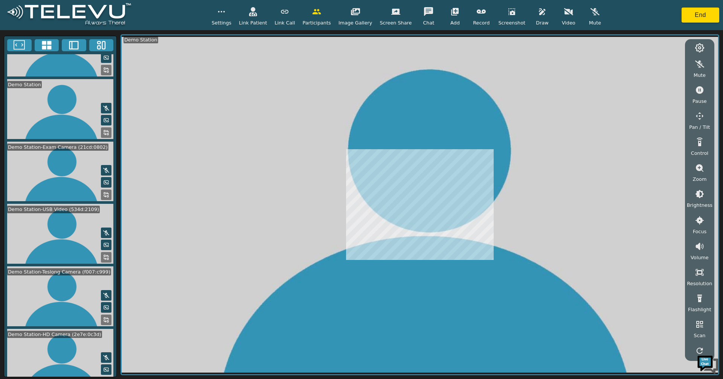
click at [104, 356] on icon at bounding box center [106, 357] width 6 height 5
click at [104, 356] on icon at bounding box center [106, 358] width 4 height 6
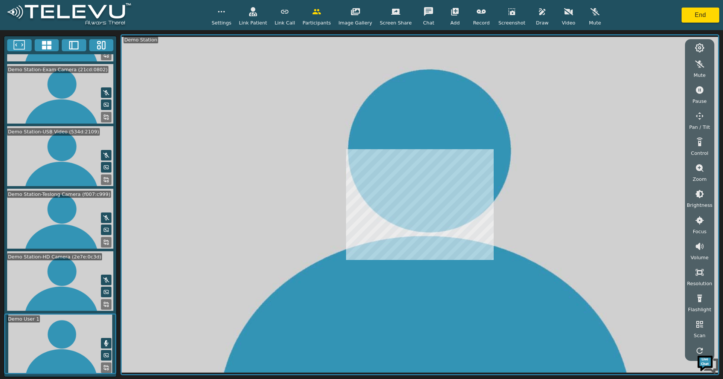
click at [104, 342] on icon at bounding box center [106, 343] width 4 height 6
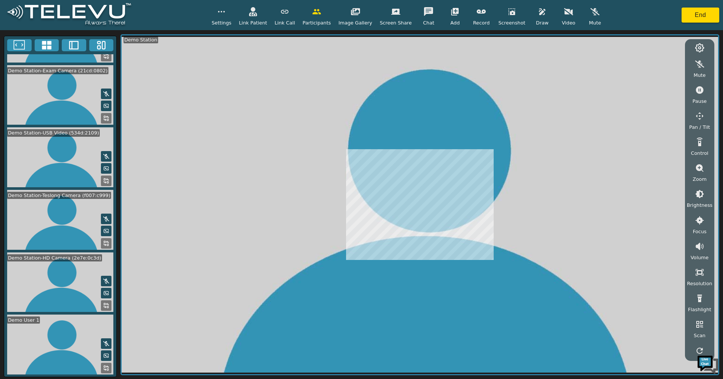
click at [107, 371] on button at bounding box center [106, 368] width 11 height 11
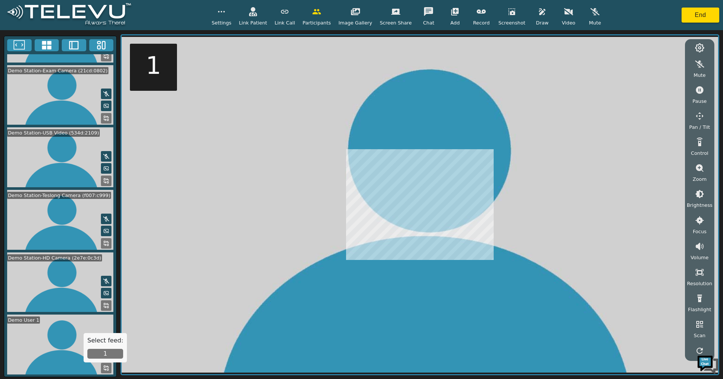
click at [99, 353] on button "1" at bounding box center [105, 354] width 36 height 10
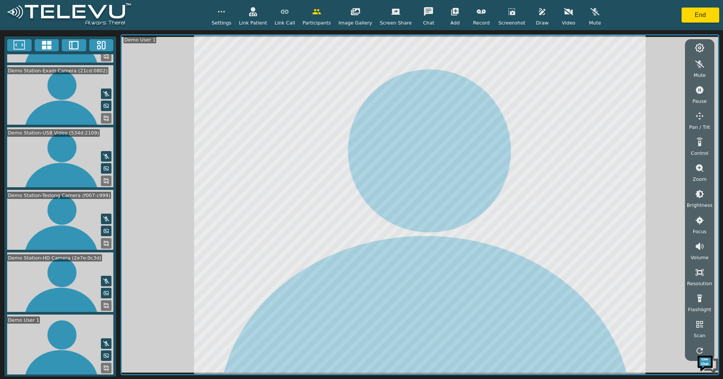
click at [591, 12] on icon "button" at bounding box center [595, 11] width 9 height 9
click at [592, 12] on icon "button" at bounding box center [595, 11] width 6 height 9
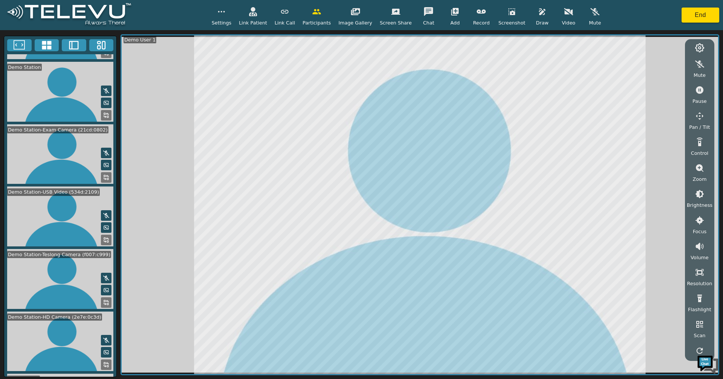
scroll to position [0, 0]
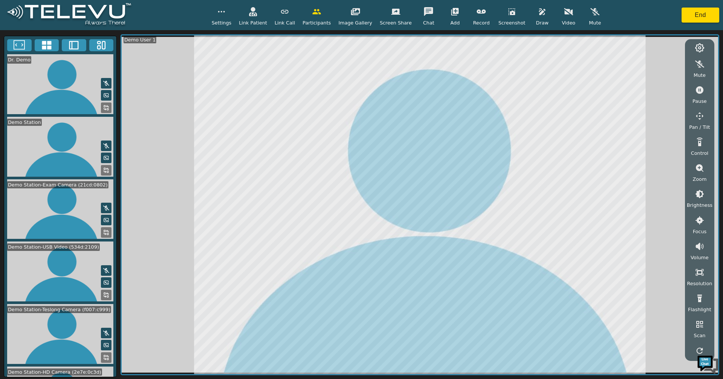
click at [101, 265] on button at bounding box center [106, 270] width 11 height 11
click at [103, 268] on icon at bounding box center [106, 271] width 6 height 6
click at [104, 293] on rect at bounding box center [105, 294] width 2 height 2
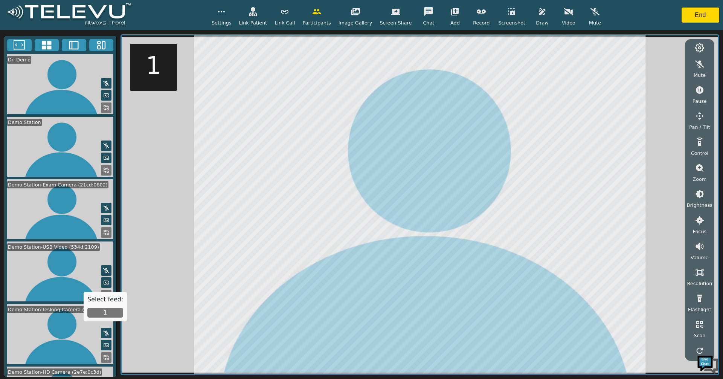
click at [101, 309] on button "1" at bounding box center [105, 313] width 36 height 10
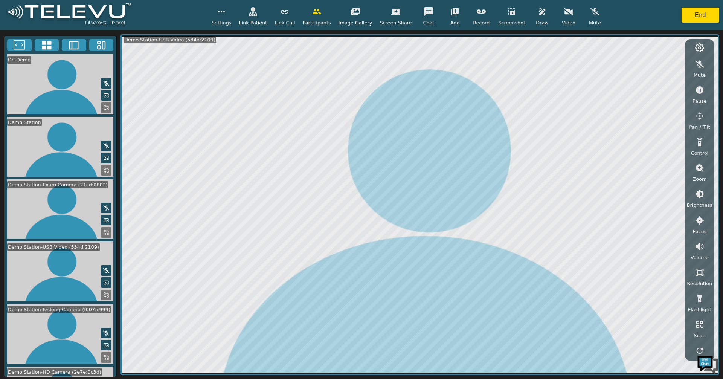
click at [104, 268] on icon at bounding box center [106, 271] width 6 height 6
click at [591, 11] on icon "button" at bounding box center [595, 11] width 9 height 9
click at [592, 12] on icon "button" at bounding box center [595, 11] width 6 height 9
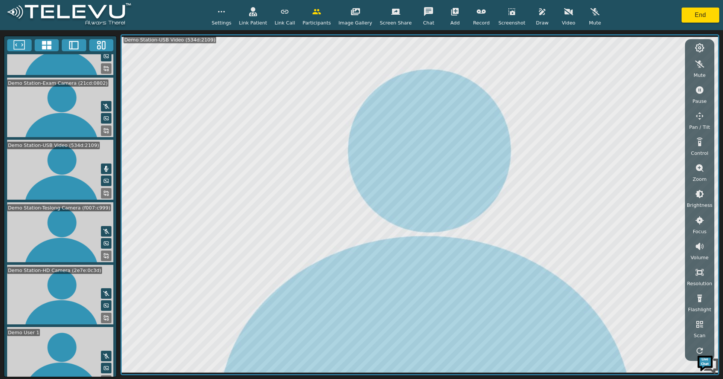
scroll to position [119, 0]
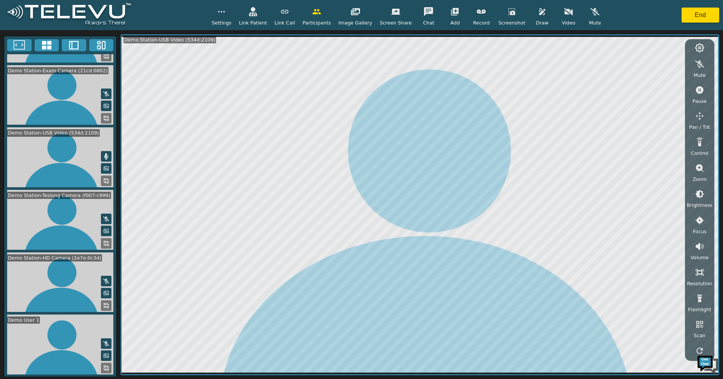
click at [107, 369] on rect at bounding box center [108, 370] width 2 height 2
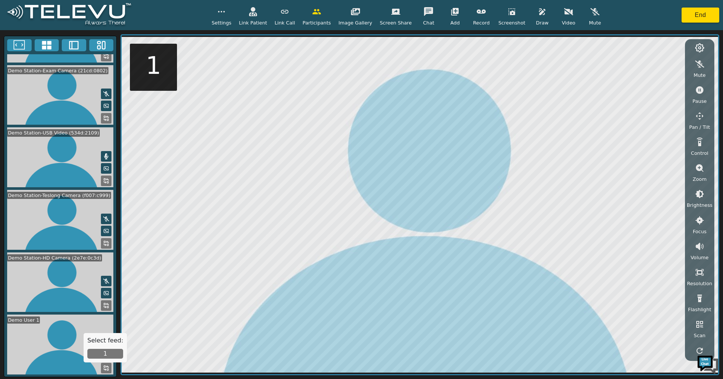
click at [103, 355] on button "1" at bounding box center [105, 354] width 36 height 10
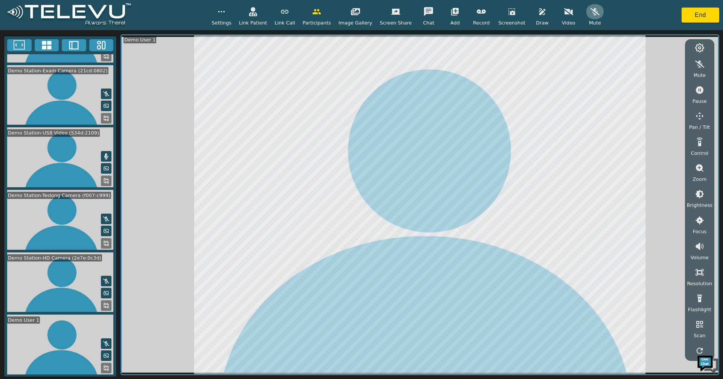
click at [591, 10] on icon "button" at bounding box center [595, 11] width 9 height 7
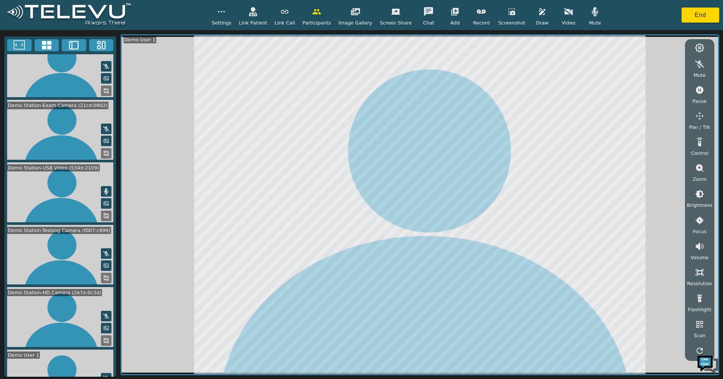
scroll to position [0, 0]
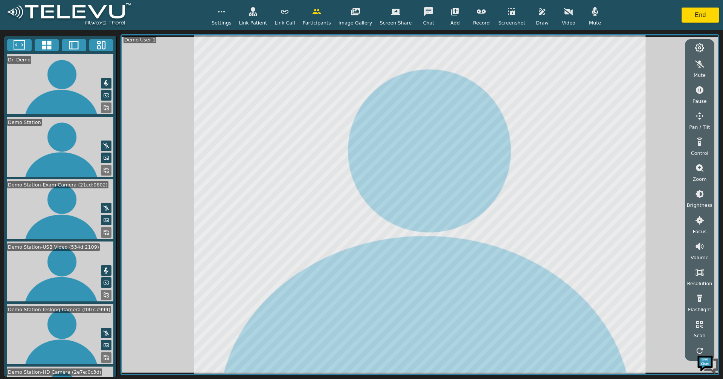
click at [592, 14] on icon "button" at bounding box center [595, 11] width 6 height 9
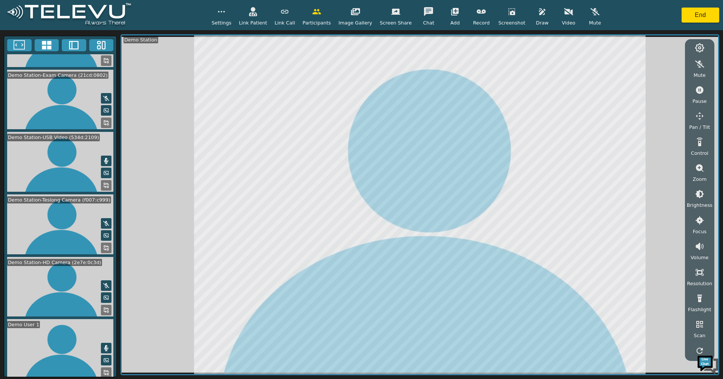
scroll to position [119, 0]
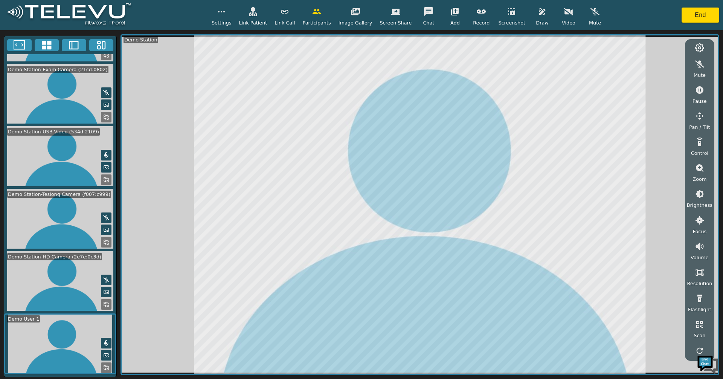
click at [103, 345] on icon at bounding box center [106, 343] width 6 height 6
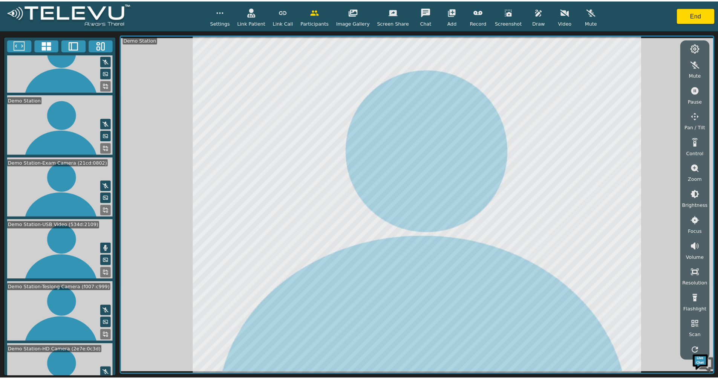
scroll to position [0, 0]
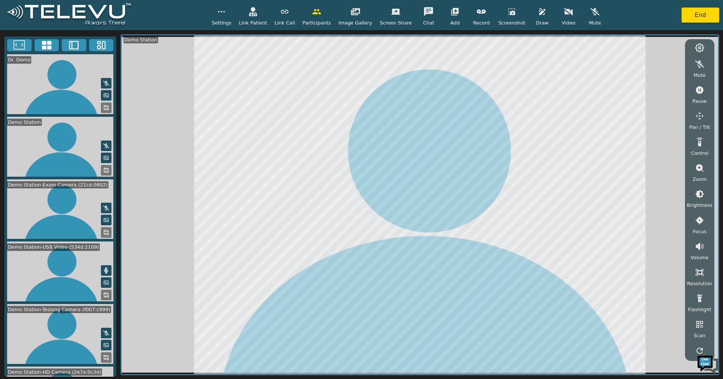
click at [101, 107] on button at bounding box center [106, 107] width 11 height 11
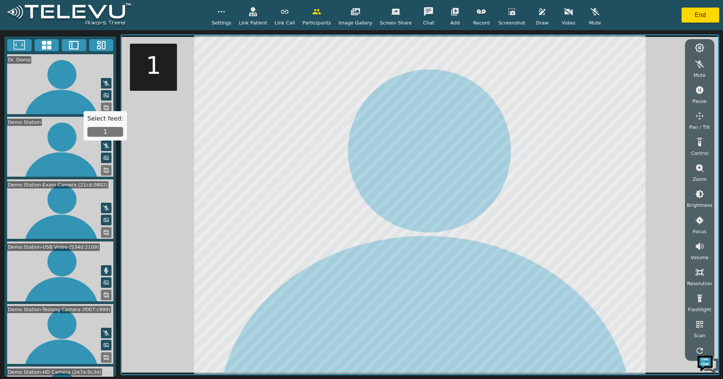
click at [90, 93] on video at bounding box center [60, 84] width 112 height 60
click at [103, 94] on icon at bounding box center [106, 95] width 6 height 6
click at [104, 130] on button "1" at bounding box center [105, 132] width 36 height 10
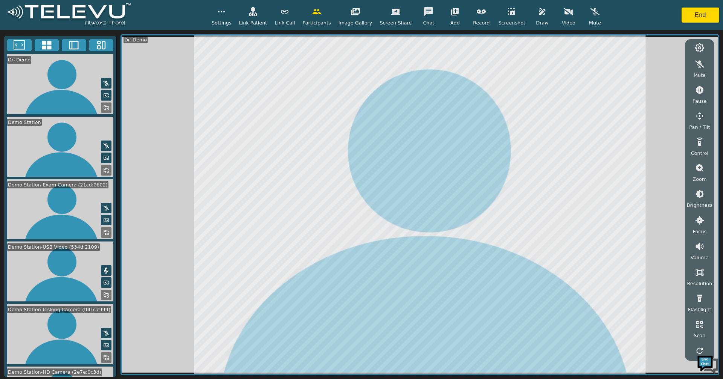
click at [244, 17] on div "Settings Link Patient Link Call Participants Image Gallery Screen Share Chat Ad…" at bounding box center [408, 15] width 393 height 22
drag, startPoint x: 229, startPoint y: 21, endPoint x: 231, endPoint y: 24, distance: 3.9
click at [229, 20] on span "Settings" at bounding box center [222, 22] width 20 height 7
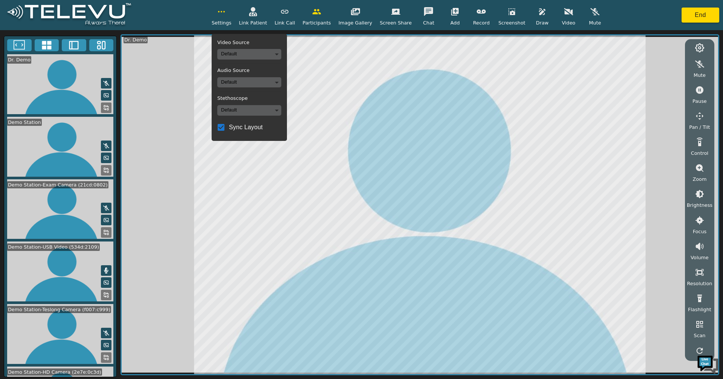
click at [235, 52] on body "Settings Video Source Default Audio Source Default Stethoscope Default Sync Lay…" at bounding box center [361, 189] width 723 height 379
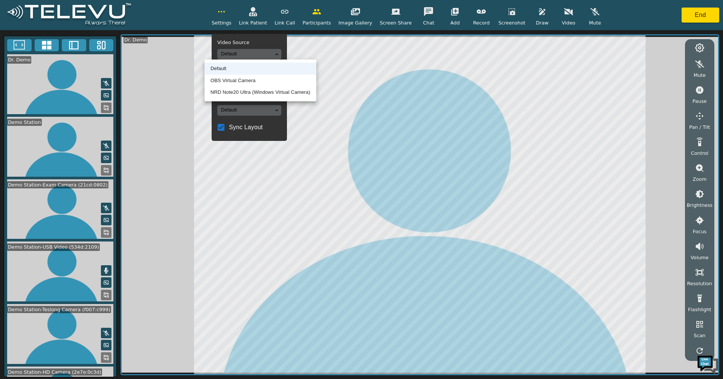
click at [250, 91] on li "NRD Note20 Ultra (Windows Virtual Camera)" at bounding box center [261, 92] width 112 height 12
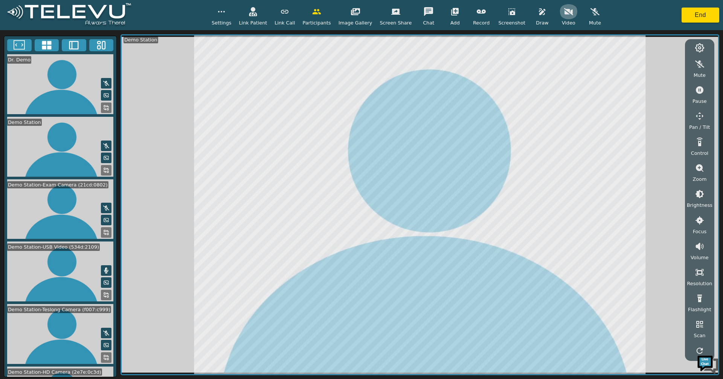
click at [560, 19] on button "button" at bounding box center [569, 11] width 19 height 15
click at [564, 11] on icon "button" at bounding box center [568, 11] width 9 height 9
click at [564, 11] on icon "button" at bounding box center [568, 11] width 9 height 7
click at [231, 12] on button "button" at bounding box center [221, 11] width 19 height 15
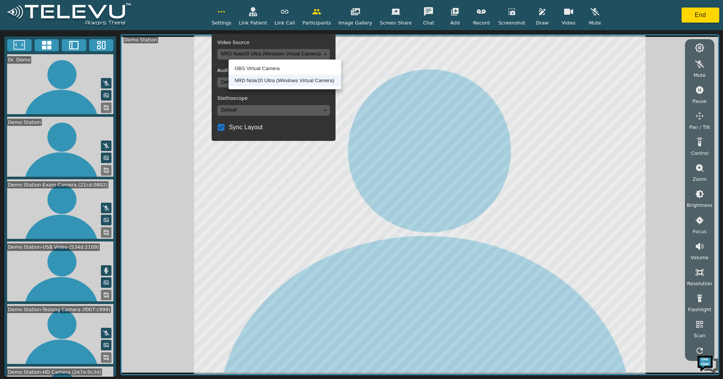
click at [246, 52] on body "Settings Video Source NRD Note20 Ultra (Windows Virtual Camera) 169e5ef97e30925…" at bounding box center [361, 189] width 723 height 379
click at [251, 76] on li "NRD Note20 Ultra (Windows Virtual Camera)" at bounding box center [285, 81] width 113 height 12
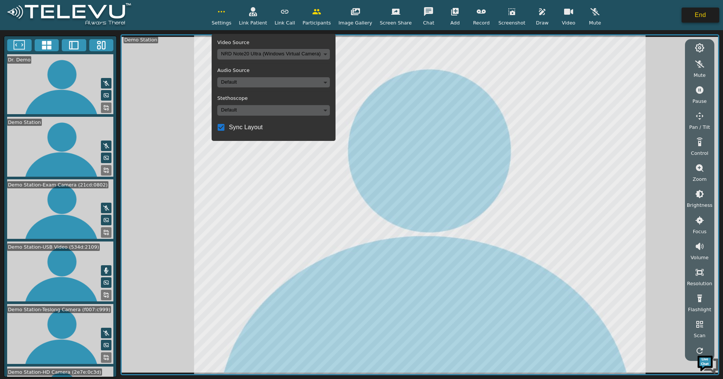
click at [705, 11] on button "End" at bounding box center [701, 15] width 38 height 15
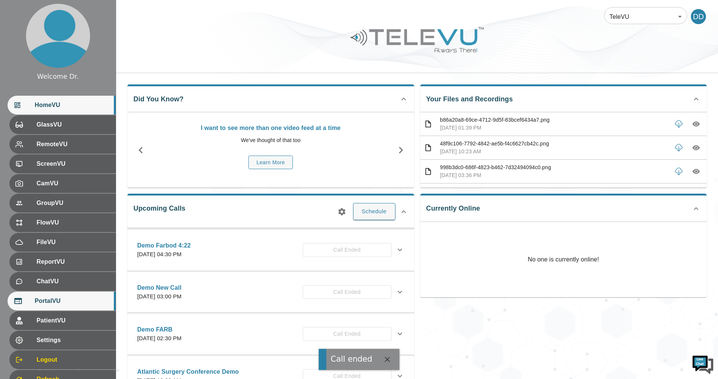
scroll to position [32, 0]
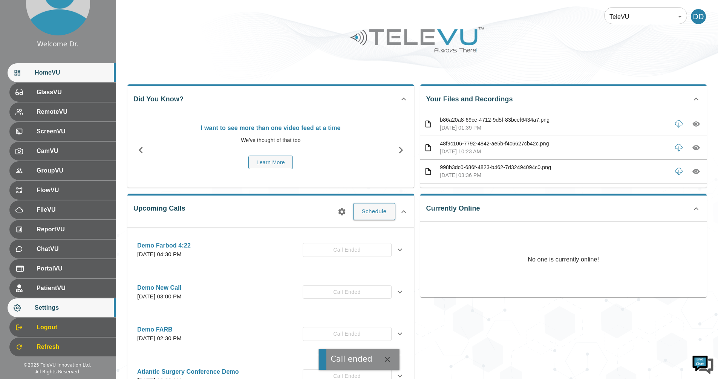
click at [60, 304] on span "Settings" at bounding box center [72, 307] width 75 height 9
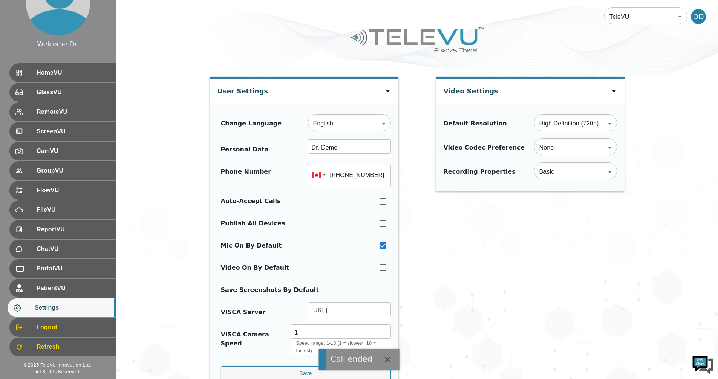
type input "[PHONE_NUMBER]"
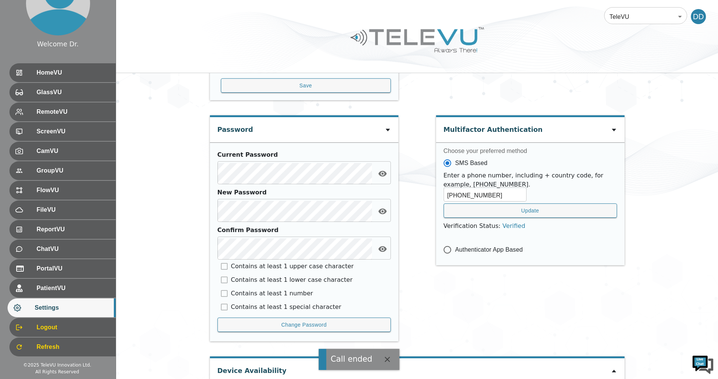
scroll to position [346, 0]
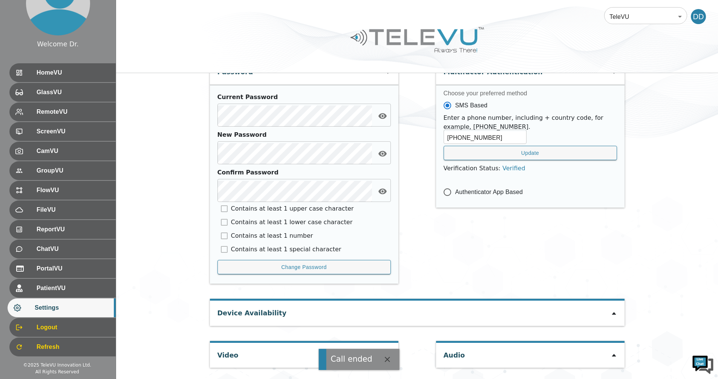
click at [613, 316] on icon at bounding box center [614, 313] width 6 height 6
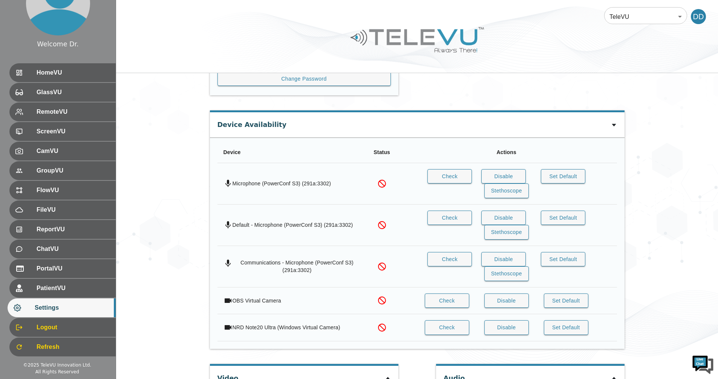
scroll to position [557, 0]
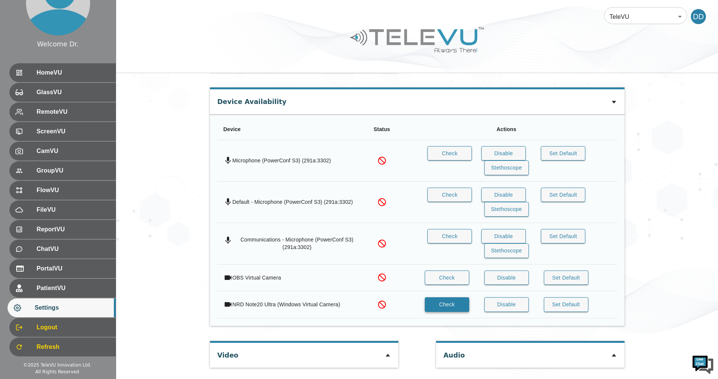
click at [444, 306] on button "Check" at bounding box center [447, 304] width 44 height 15
click at [453, 280] on button "Check" at bounding box center [447, 278] width 44 height 15
click at [456, 234] on button "Check" at bounding box center [449, 236] width 44 height 15
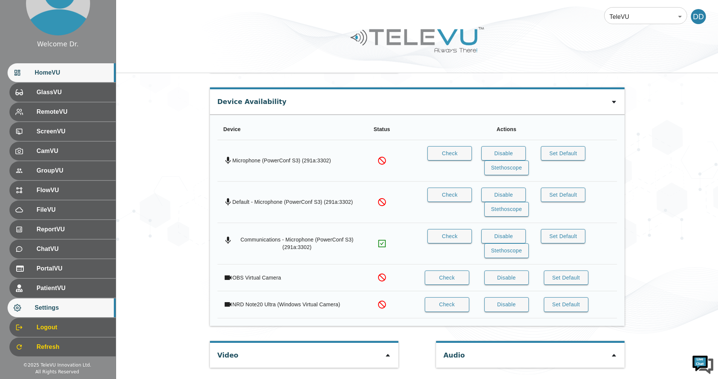
click at [56, 77] on span "HomeVU" at bounding box center [72, 72] width 75 height 9
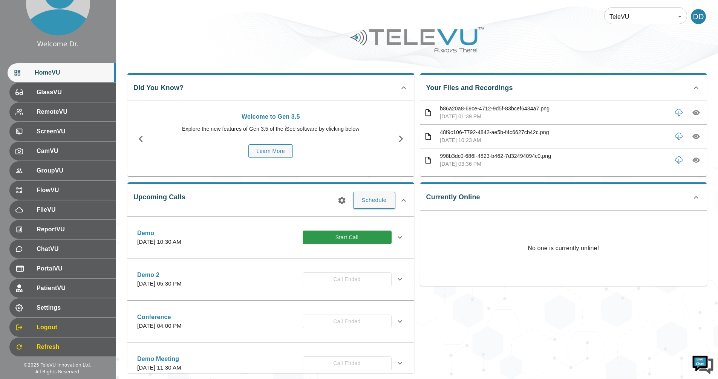
scroll to position [98, 0]
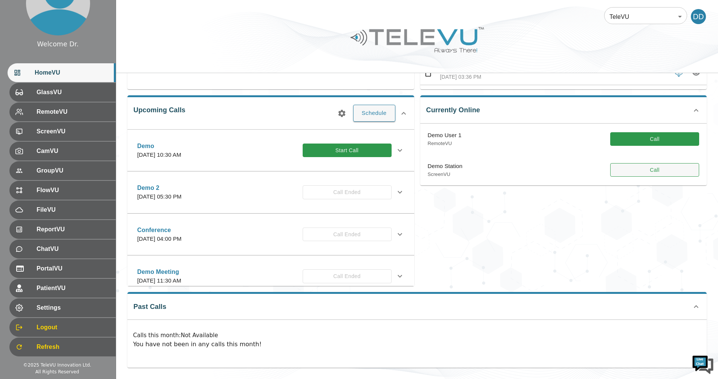
click at [666, 164] on button "Call" at bounding box center [654, 170] width 89 height 14
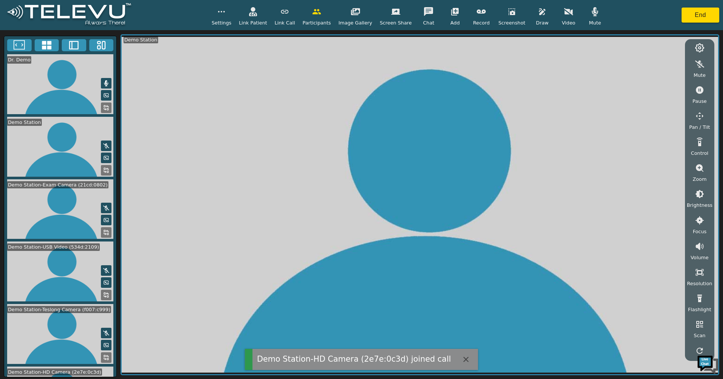
click at [49, 46] on icon at bounding box center [46, 45] width 11 height 11
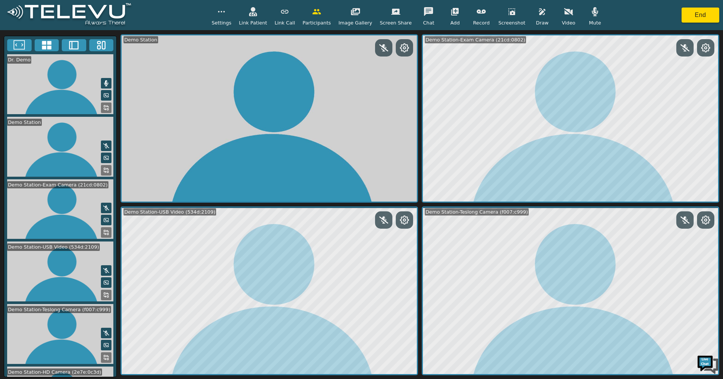
click at [229, 17] on button "button" at bounding box center [221, 11] width 19 height 15
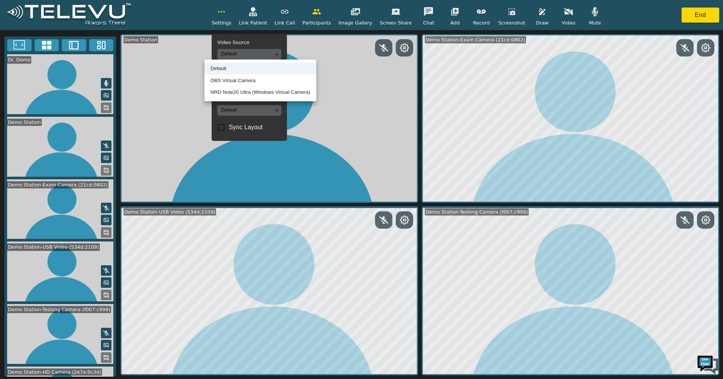
click at [236, 54] on body "Settings Video Source Default Audio Source Default Stethoscope Default Sync Lay…" at bounding box center [361, 189] width 723 height 379
click at [249, 81] on li "OBS Virtual Camera" at bounding box center [261, 81] width 112 height 12
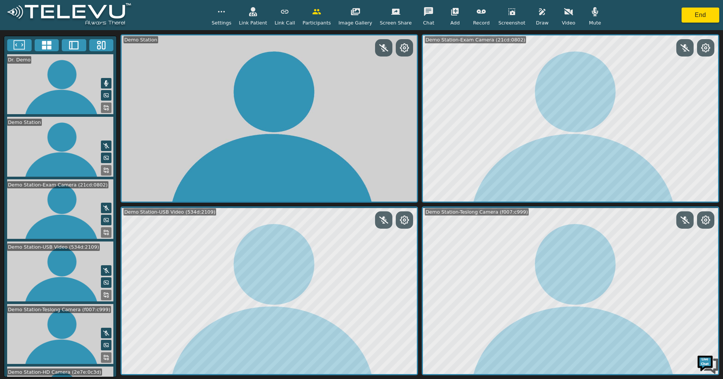
click at [564, 14] on icon "button" at bounding box center [568, 11] width 9 height 9
click at [564, 14] on icon "button" at bounding box center [568, 12] width 9 height 6
click at [564, 14] on icon "button" at bounding box center [568, 11] width 9 height 9
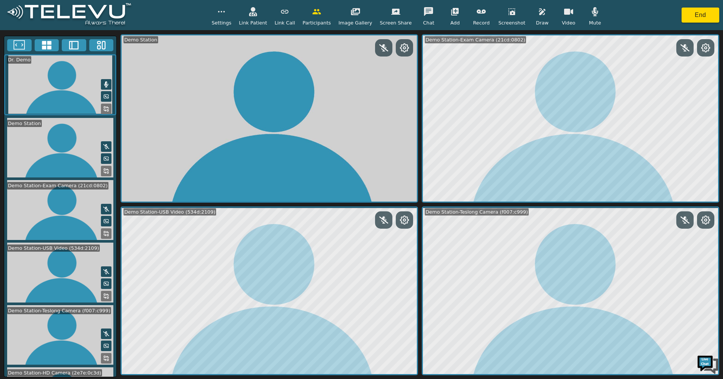
click at [84, 94] on video at bounding box center [60, 84] width 112 height 61
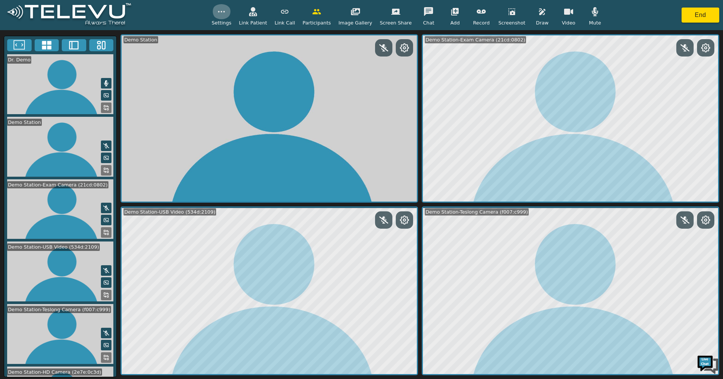
click at [226, 14] on icon "button" at bounding box center [221, 11] width 9 height 9
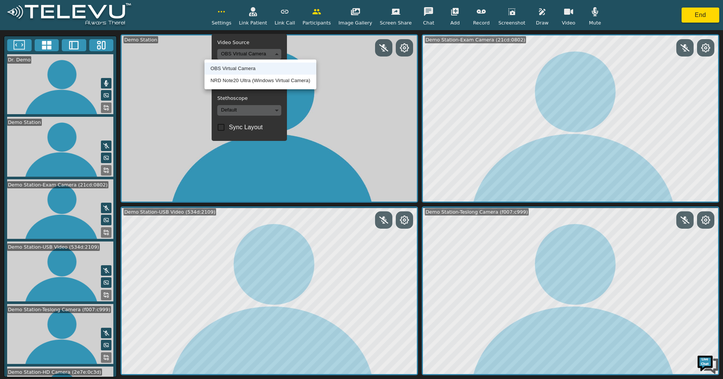
click at [242, 52] on body "Settings Video Source OBS Virtual Camera a6d4a54d7cbe6dac28909212d87d8b3b173842…" at bounding box center [361, 189] width 723 height 379
click at [228, 89] on ul "OBS Virtual Camera NRD Note20 Ultra (Windows Virtual Camera)" at bounding box center [261, 75] width 112 height 30
click at [229, 82] on li "NRD Note20 Ultra (Windows Virtual Camera)" at bounding box center [261, 81] width 112 height 12
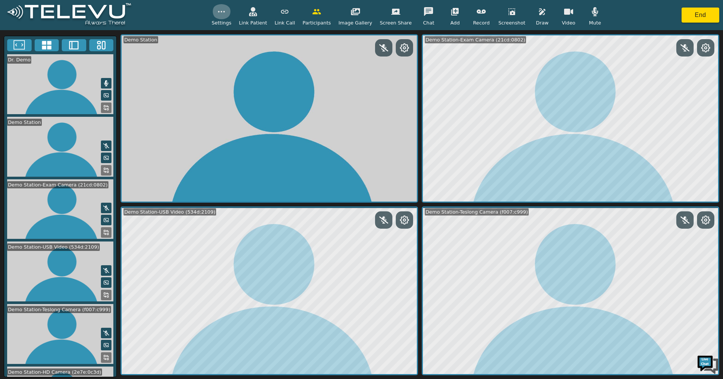
drag, startPoint x: 228, startPoint y: 8, endPoint x: 231, endPoint y: 18, distance: 10.5
click at [228, 9] on button "button" at bounding box center [221, 11] width 19 height 15
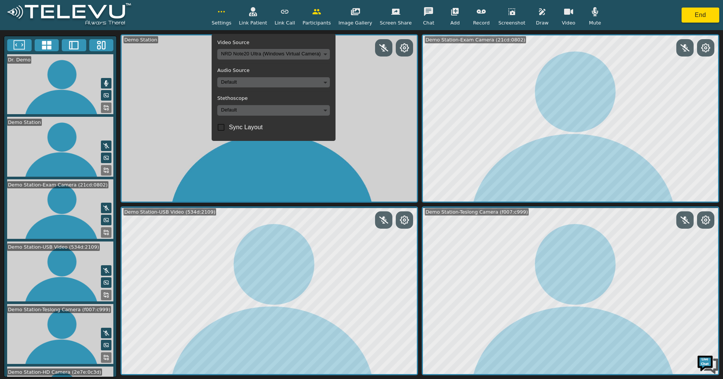
click at [257, 56] on body "Settings Video Source NRD Note20 Ultra (Windows Virtual Camera) 169e5ef97e30925…" at bounding box center [361, 189] width 723 height 379
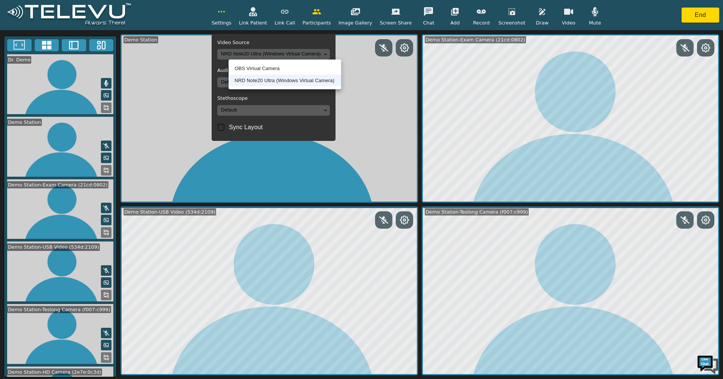
click at [257, 66] on li "OBS Virtual Camera" at bounding box center [285, 69] width 113 height 12
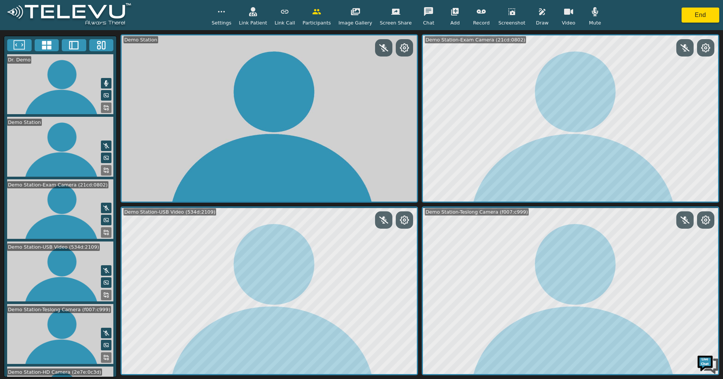
click at [564, 10] on icon "button" at bounding box center [568, 12] width 9 height 6
click at [564, 11] on icon "button" at bounding box center [568, 11] width 9 height 7
click at [231, 16] on button "button" at bounding box center [221, 11] width 19 height 15
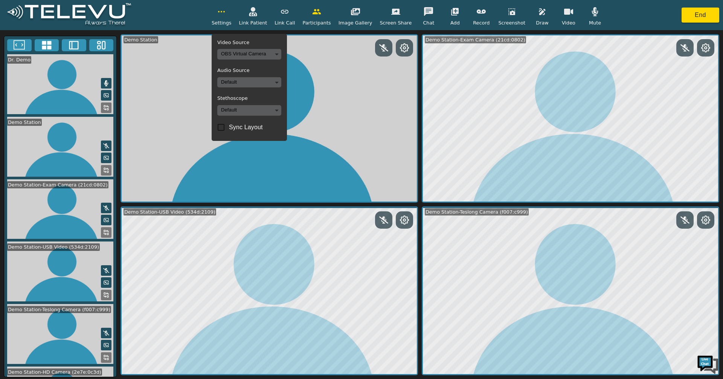
click at [240, 55] on body "Settings Video Source OBS Virtual Camera a6d4a54d7cbe6dac28909212d87d8b3b173842…" at bounding box center [361, 189] width 723 height 379
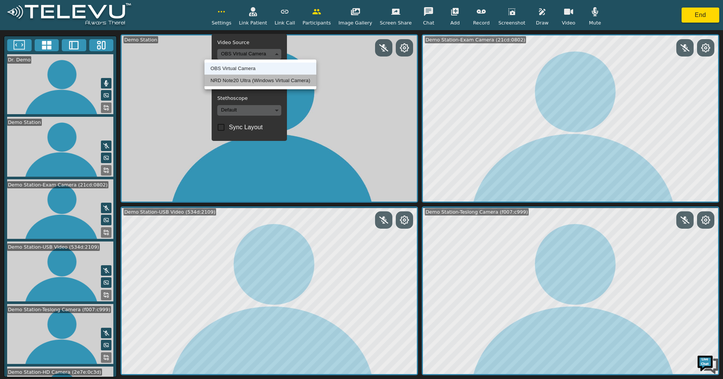
click at [237, 79] on li "NRD Note20 Ultra (Windows Virtual Camera)" at bounding box center [261, 81] width 112 height 12
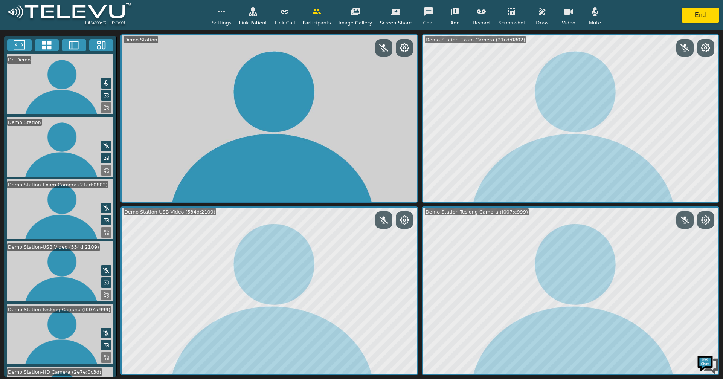
click at [103, 84] on icon at bounding box center [106, 83] width 6 height 6
click at [104, 83] on icon at bounding box center [106, 83] width 6 height 6
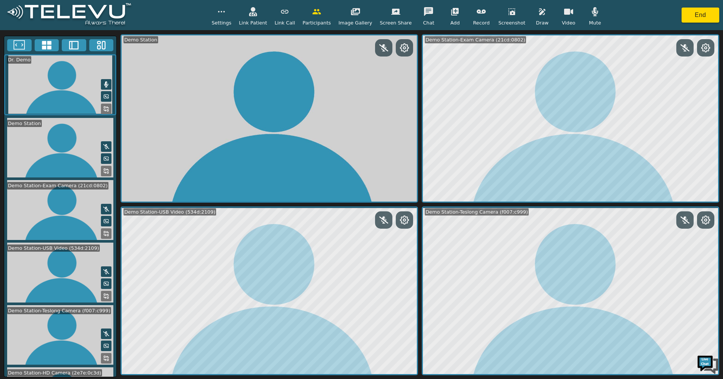
click at [199, 30] on div "Settings Link Patient Link Call Participants Image Gallery Screen Share Chat Ad…" at bounding box center [361, 15] width 723 height 30
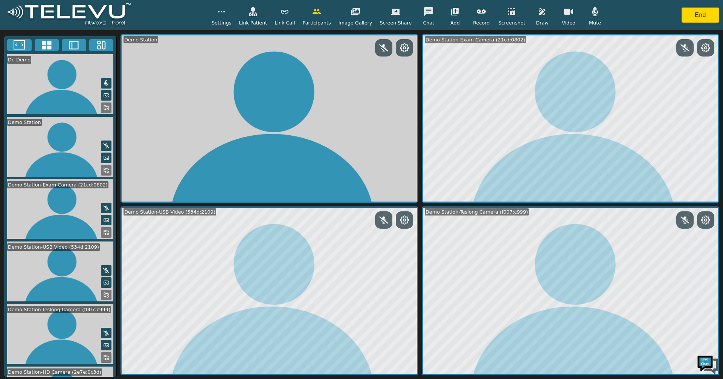
click at [103, 82] on icon at bounding box center [106, 83] width 6 height 6
click at [103, 82] on icon at bounding box center [106, 83] width 6 height 5
click at [103, 82] on icon at bounding box center [106, 83] width 6 height 6
click at [103, 82] on icon at bounding box center [106, 83] width 6 height 5
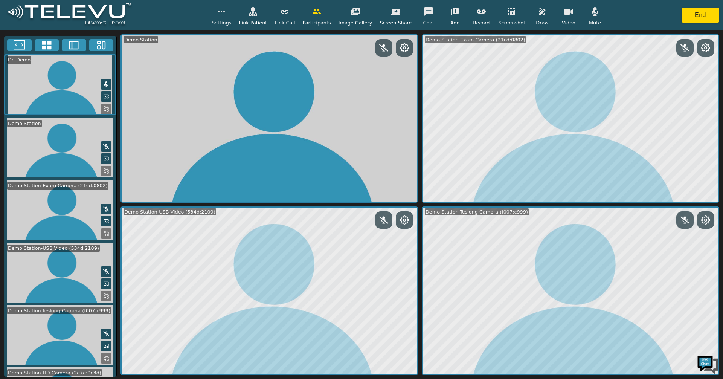
click at [103, 81] on icon at bounding box center [106, 84] width 6 height 6
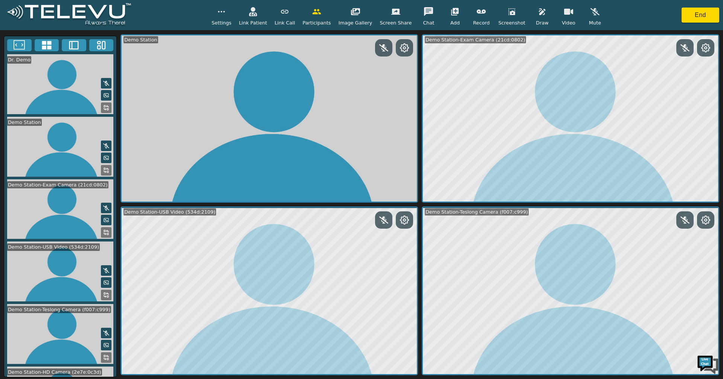
click at [106, 109] on button at bounding box center [106, 107] width 11 height 11
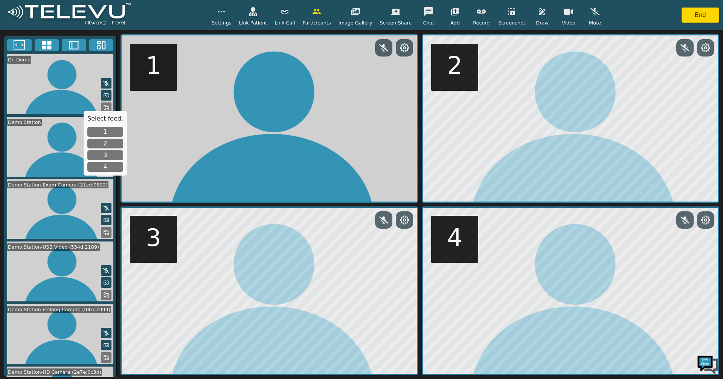
click at [111, 127] on div "Select feed: 1 2 3 4" at bounding box center [105, 143] width 43 height 64
click at [111, 135] on button "1" at bounding box center [105, 132] width 36 height 10
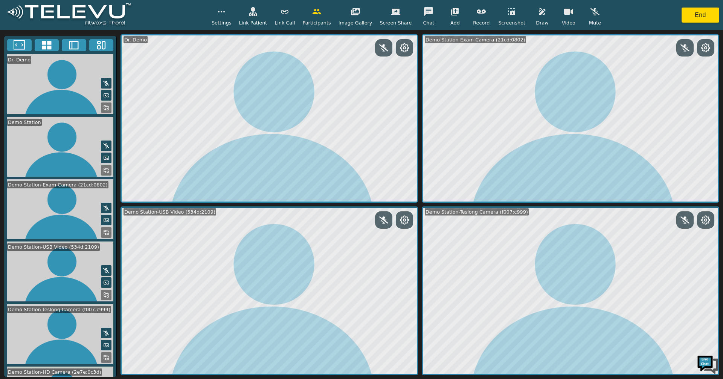
click at [591, 9] on icon "button" at bounding box center [595, 11] width 9 height 9
click at [104, 82] on icon at bounding box center [106, 83] width 6 height 6
click at [22, 44] on icon at bounding box center [19, 45] width 11 height 11
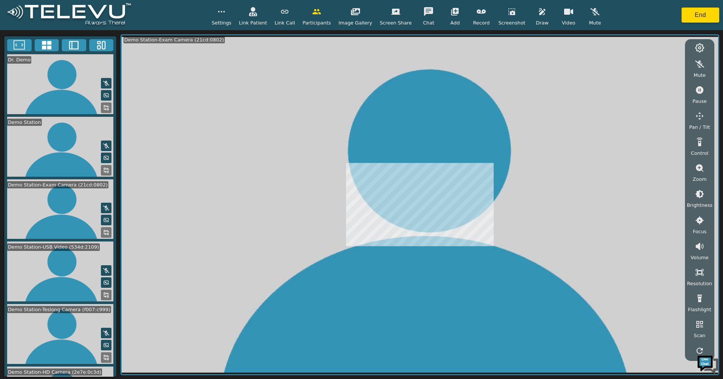
click at [107, 109] on rect at bounding box center [108, 110] width 2 height 2
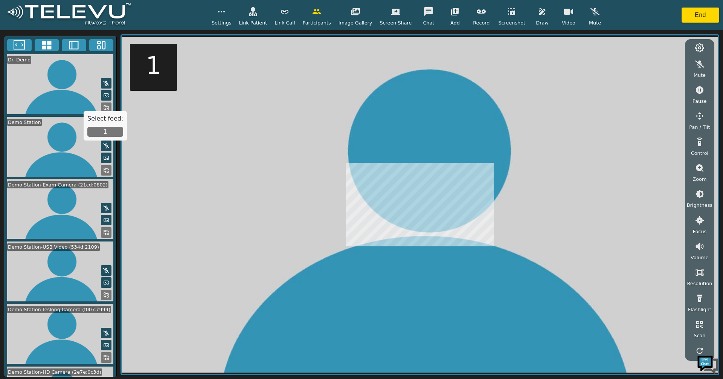
click at [109, 131] on button "1" at bounding box center [105, 132] width 36 height 10
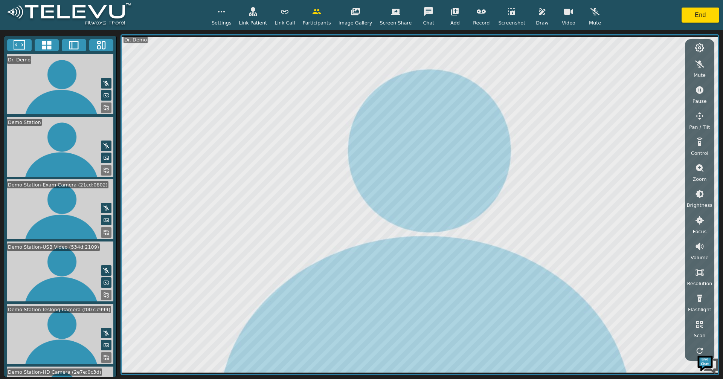
click at [591, 12] on icon "button" at bounding box center [595, 11] width 9 height 9
click at [592, 12] on icon "button" at bounding box center [595, 11] width 6 height 9
click at [232, 22] on span "Settings" at bounding box center [222, 22] width 20 height 7
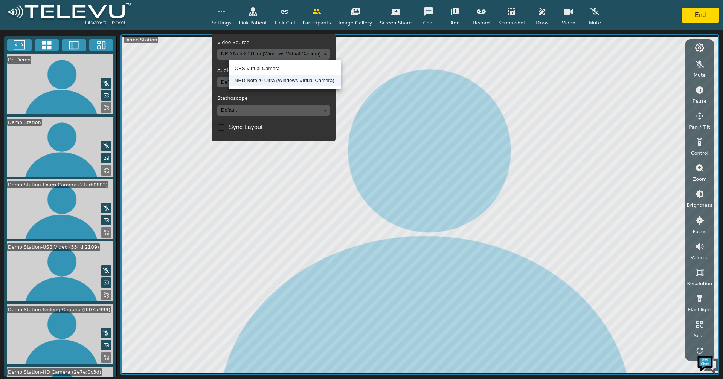
click at [243, 53] on body "Settings Video Source NRD Note20 Ultra (Windows Virtual Camera) 169e5ef97e30925…" at bounding box center [361, 189] width 723 height 379
click at [242, 70] on li "OBS Virtual Camera" at bounding box center [285, 69] width 113 height 12
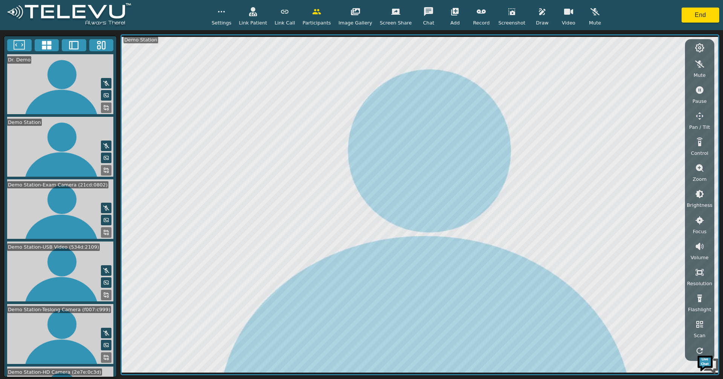
click at [226, 14] on icon "button" at bounding box center [221, 11] width 9 height 9
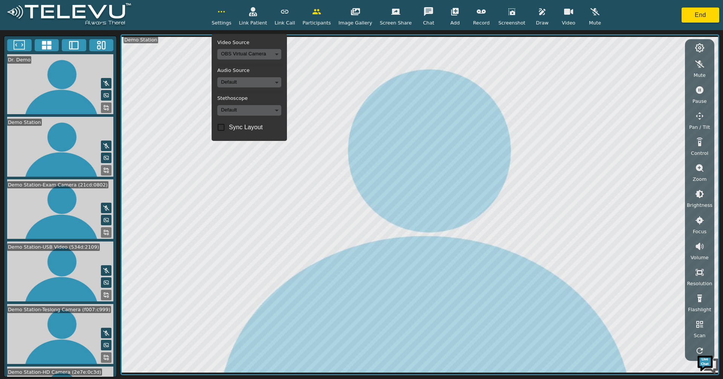
click at [229, 125] on input "Sync Layout" at bounding box center [221, 127] width 16 height 16
checkbox input "true"
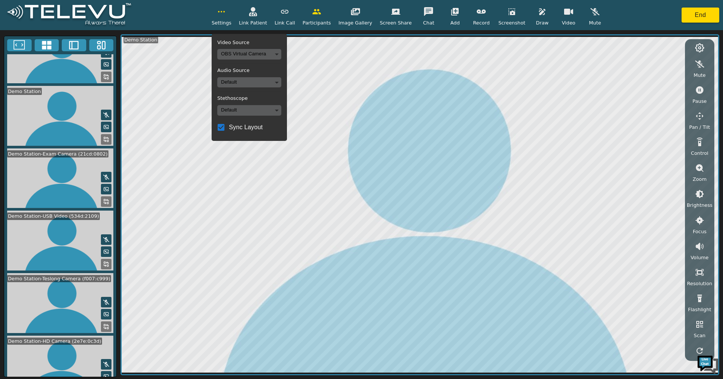
scroll to position [49, 0]
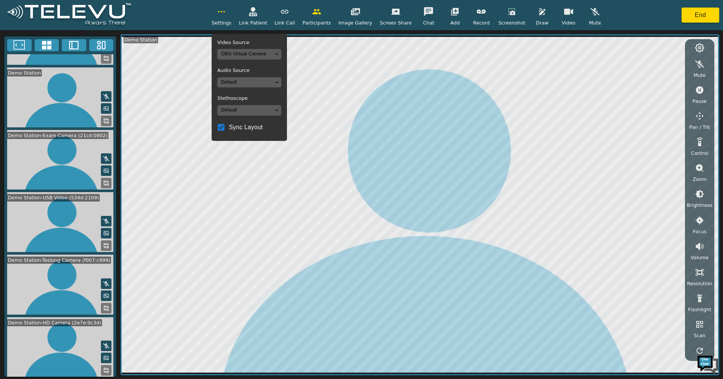
click at [103, 368] on icon at bounding box center [106, 370] width 6 height 6
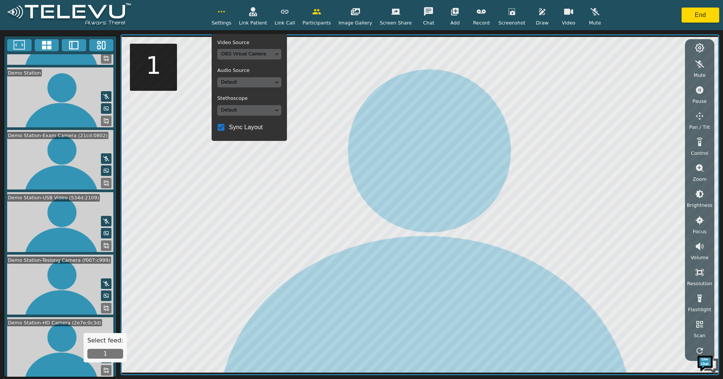
click at [103, 357] on button "1" at bounding box center [105, 354] width 36 height 10
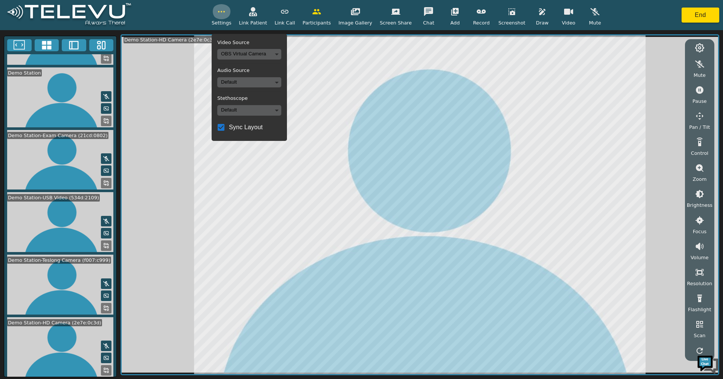
click at [226, 14] on icon "button" at bounding box center [221, 11] width 9 height 9
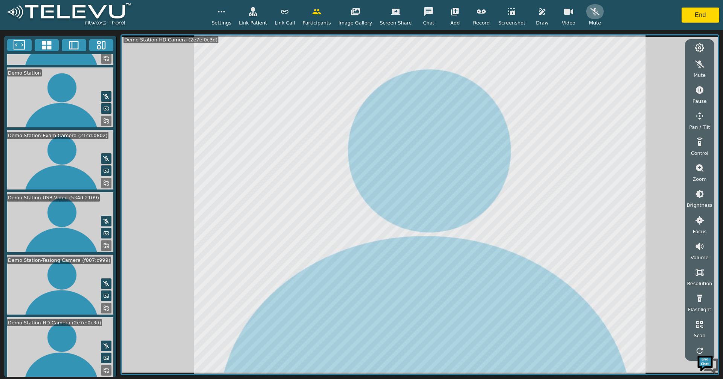
click at [591, 14] on icon "button" at bounding box center [595, 11] width 9 height 7
click at [591, 14] on icon "button" at bounding box center [595, 11] width 9 height 9
click at [97, 89] on video at bounding box center [60, 97] width 112 height 60
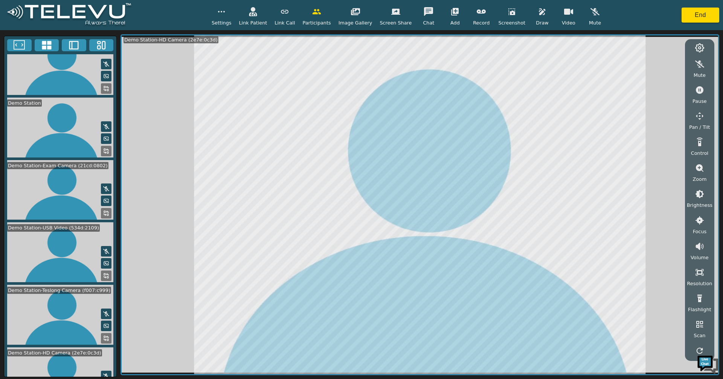
scroll to position [0, 0]
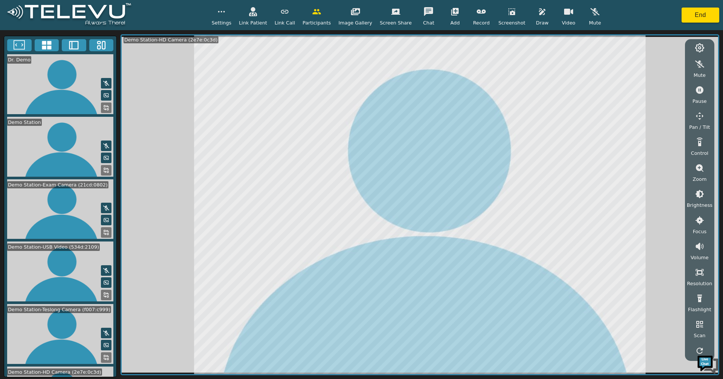
click at [560, 12] on button "button" at bounding box center [569, 11] width 19 height 15
click at [232, 18] on div "Settings" at bounding box center [222, 15] width 20 height 22
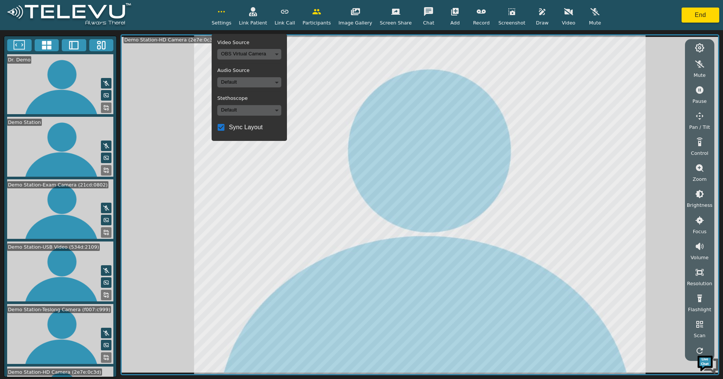
click at [234, 51] on body "Settings Video Source OBS Virtual Camera a6d4a54d7cbe6dac28909212d87d8b3b173842…" at bounding box center [361, 189] width 723 height 379
click at [241, 82] on li "NRD Note20 Ultra (Windows Virtual Camera)" at bounding box center [261, 81] width 112 height 12
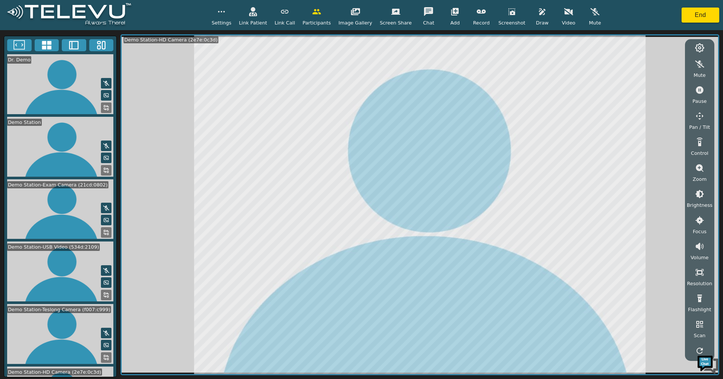
click at [560, 14] on button "button" at bounding box center [569, 11] width 19 height 15
click at [107, 109] on rect at bounding box center [108, 110] width 2 height 2
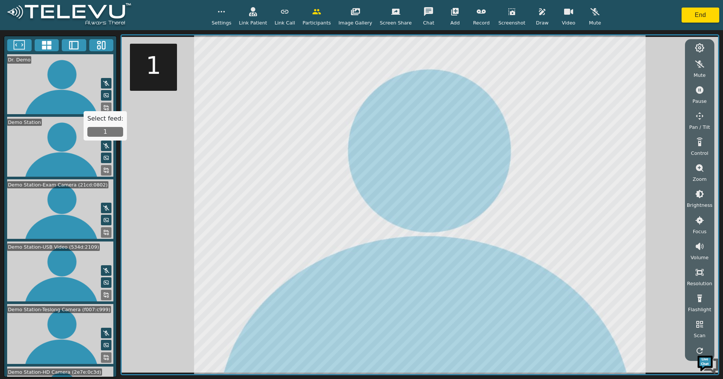
click at [104, 132] on button "1" at bounding box center [105, 132] width 36 height 10
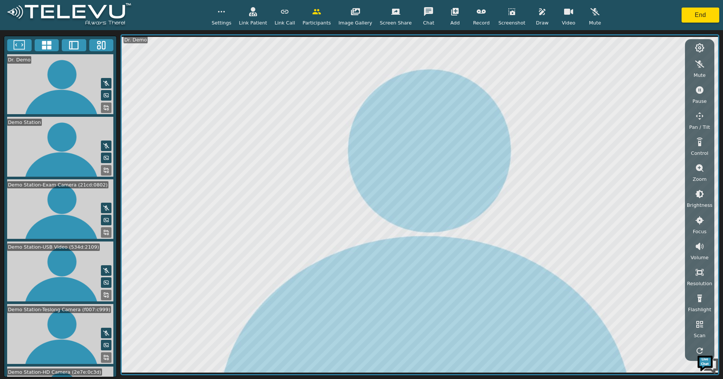
click at [47, 46] on icon at bounding box center [46, 45] width 11 height 11
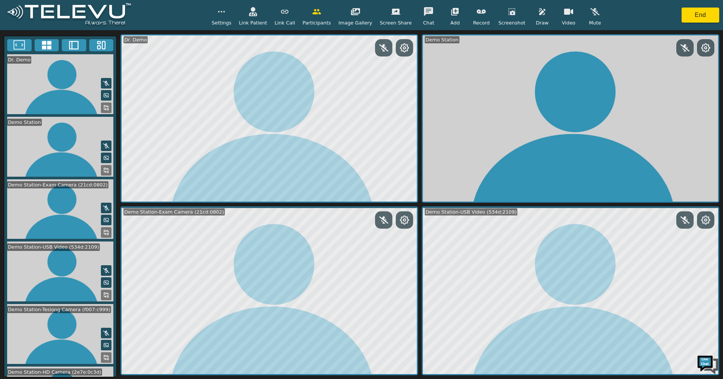
click at [586, 17] on button "button" at bounding box center [595, 11] width 19 height 15
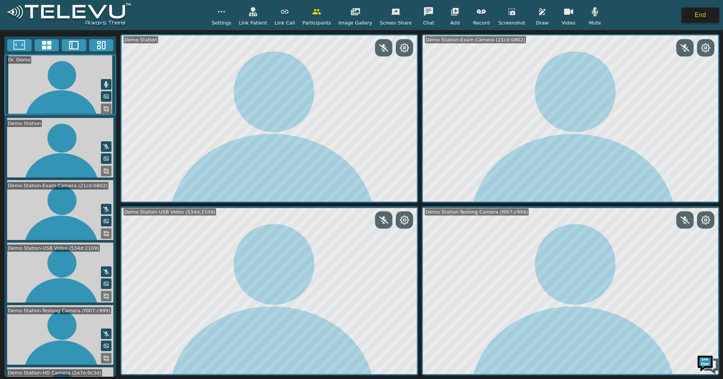
click at [685, 11] on button "End" at bounding box center [701, 15] width 38 height 15
